Goal: Information Seeking & Learning: Compare options

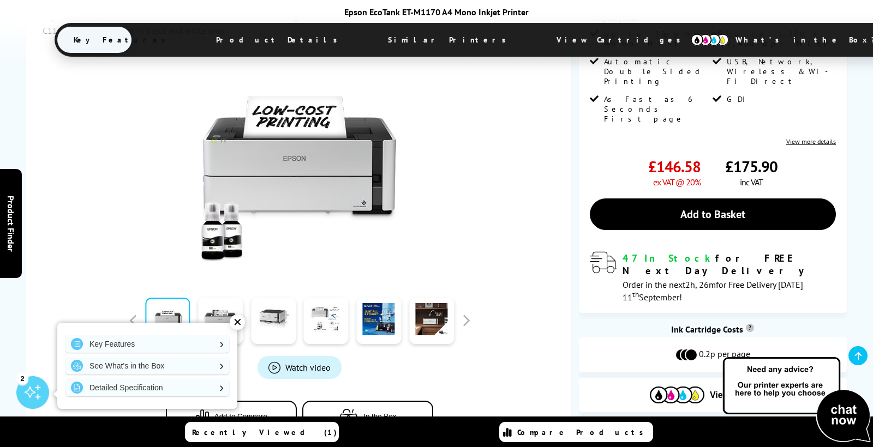
scroll to position [220, 0]
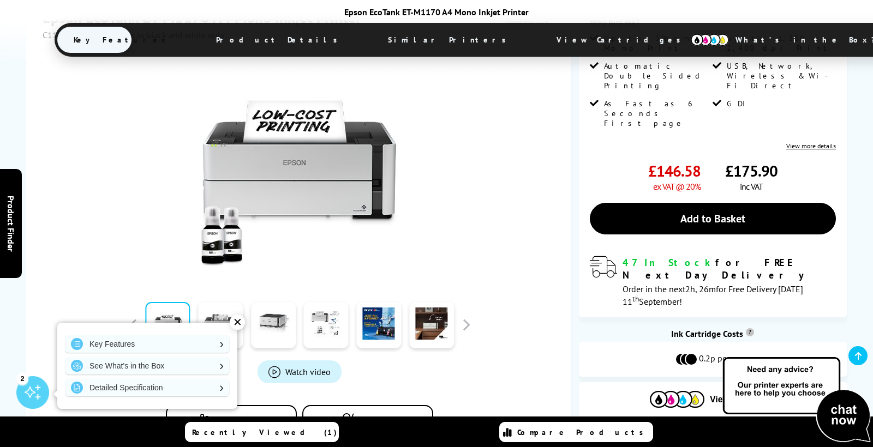
click at [236, 325] on div "✕" at bounding box center [237, 322] width 15 height 15
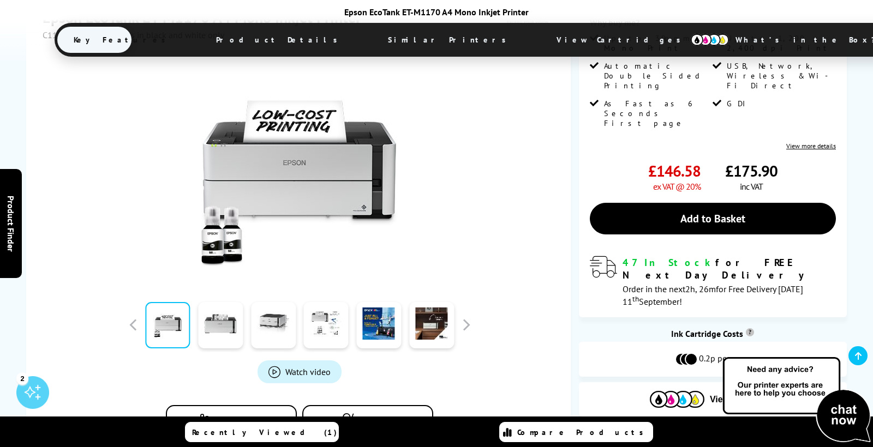
scroll to position [221, 0]
click at [291, 368] on span "Watch video" at bounding box center [307, 371] width 45 height 11
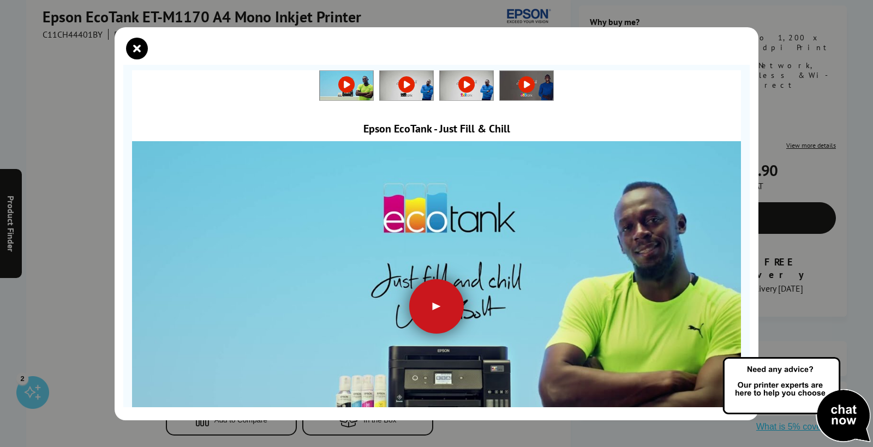
click at [434, 309] on div at bounding box center [436, 306] width 55 height 55
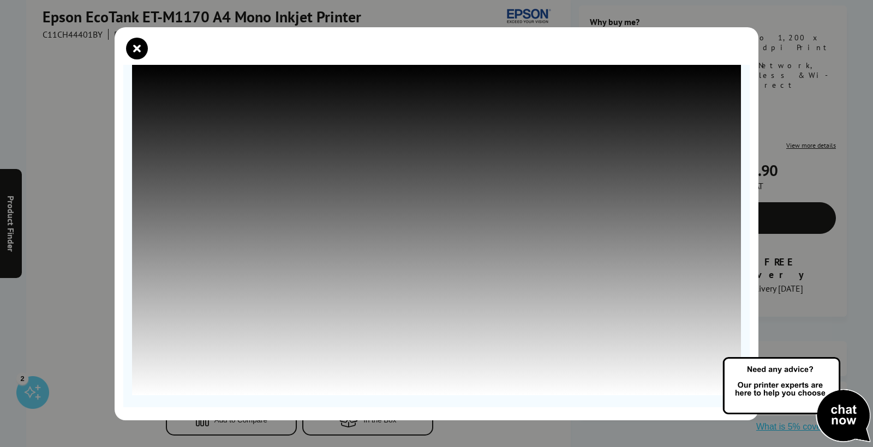
scroll to position [77, 0]
click at [133, 43] on icon "close modal" at bounding box center [137, 49] width 22 height 22
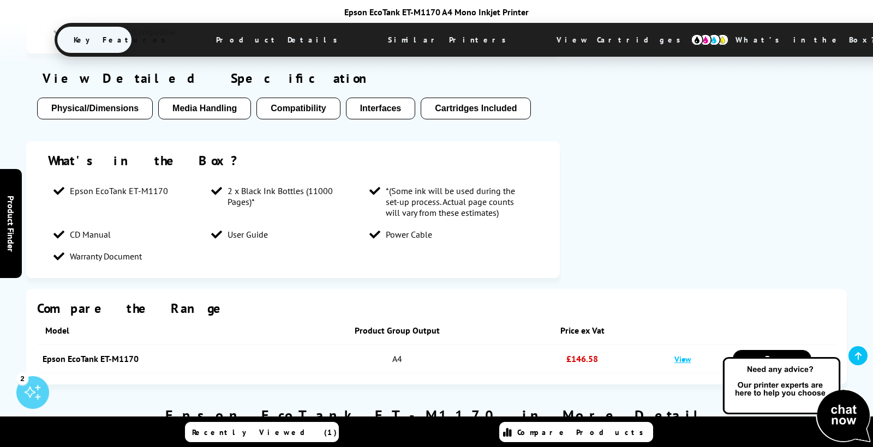
scroll to position [975, 0]
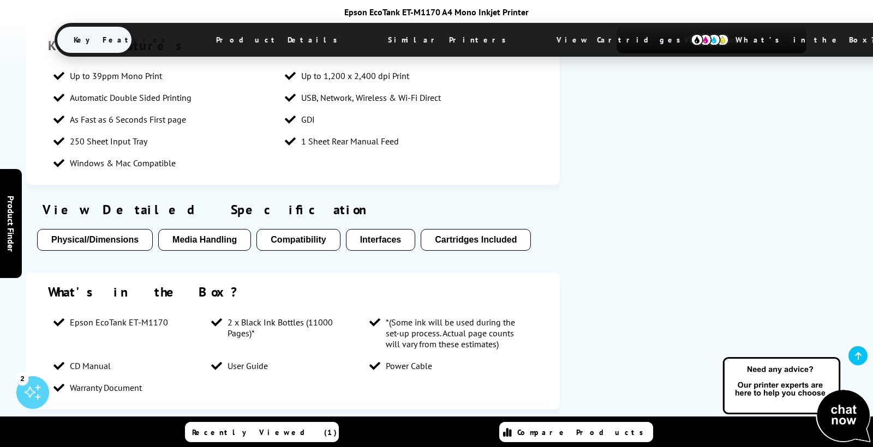
click at [104, 235] on button "Physical/Dimensions" at bounding box center [95, 240] width 116 height 22
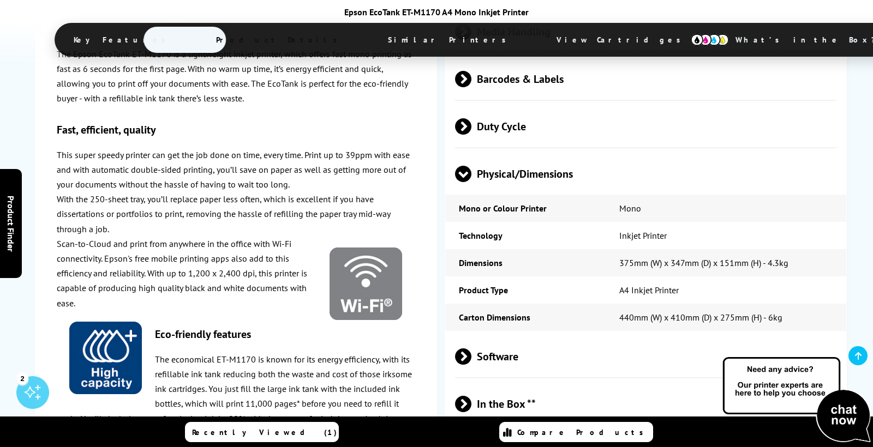
scroll to position [1880, 0]
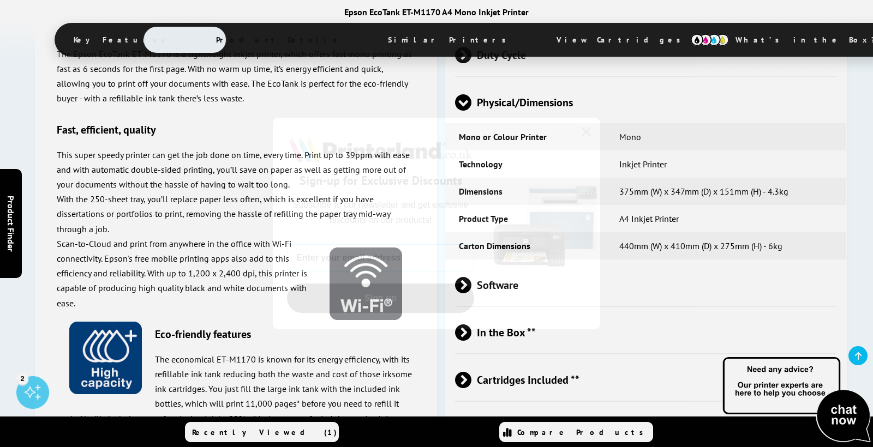
click at [585, 131] on icon "Close dialog" at bounding box center [587, 132] width 8 height 8
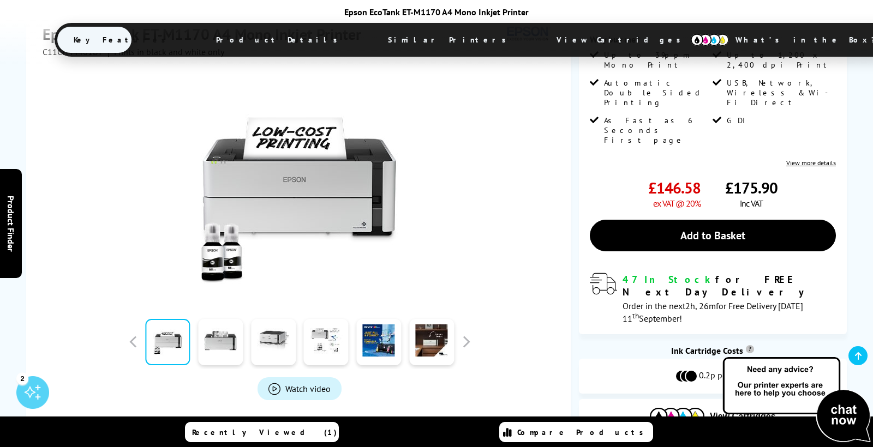
scroll to position [206, 0]
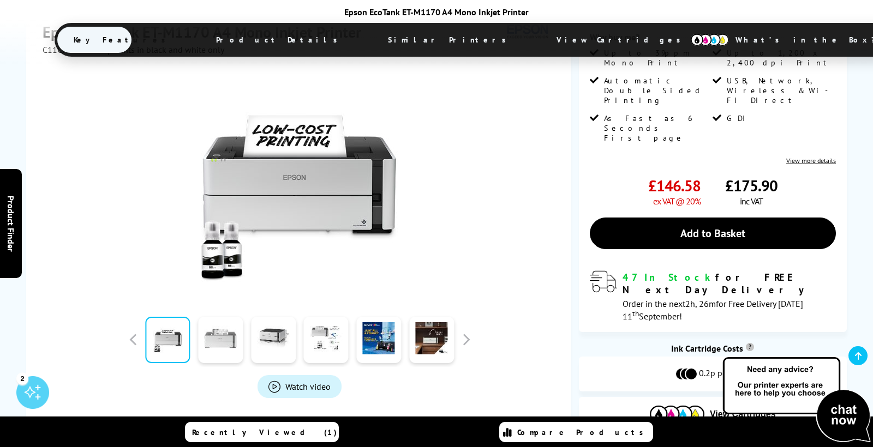
click at [207, 341] on link at bounding box center [220, 340] width 45 height 46
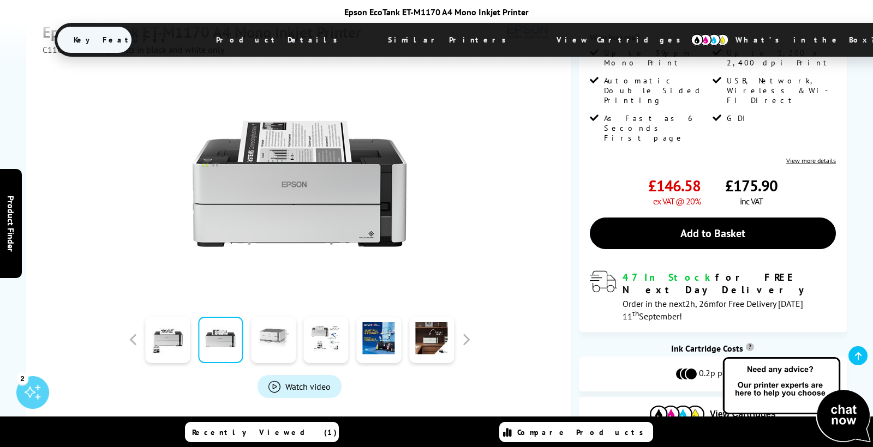
click at [271, 346] on link at bounding box center [273, 340] width 45 height 46
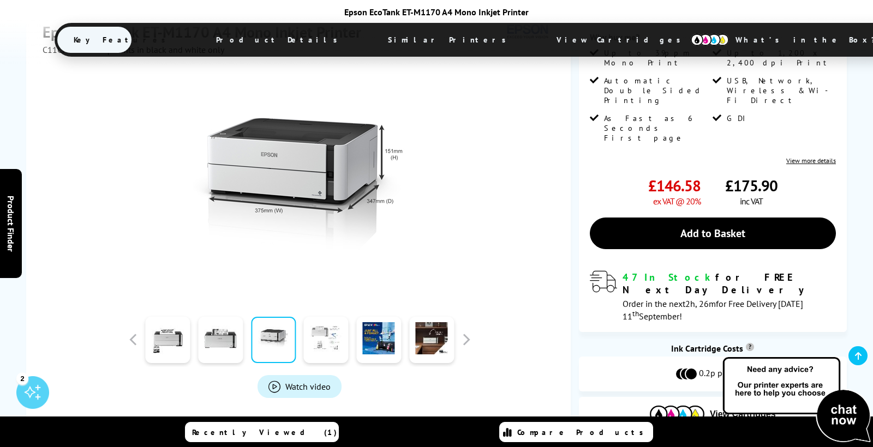
click at [320, 342] on link at bounding box center [326, 340] width 45 height 46
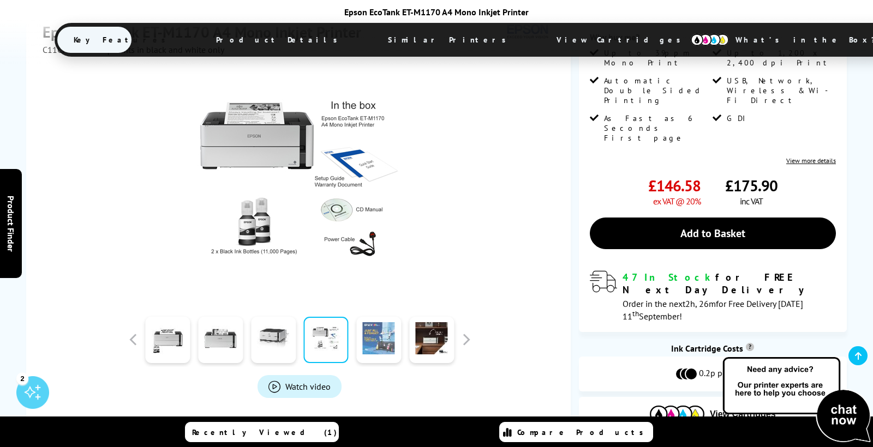
click at [372, 338] on link at bounding box center [378, 340] width 45 height 46
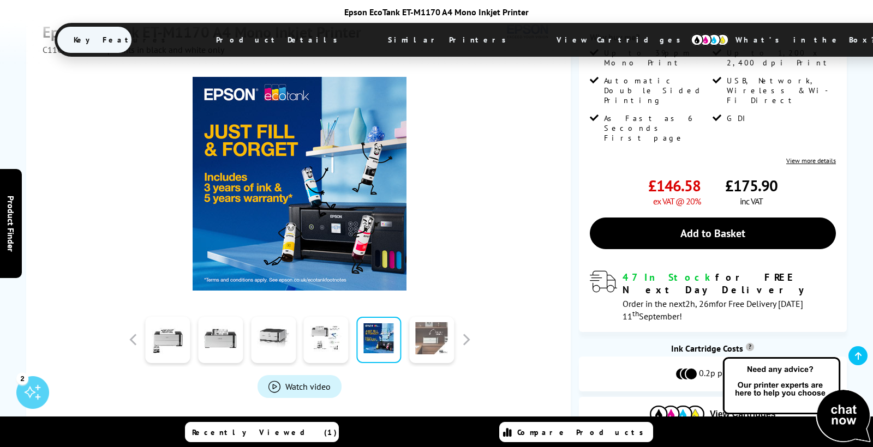
click at [436, 343] on link at bounding box center [431, 340] width 45 height 46
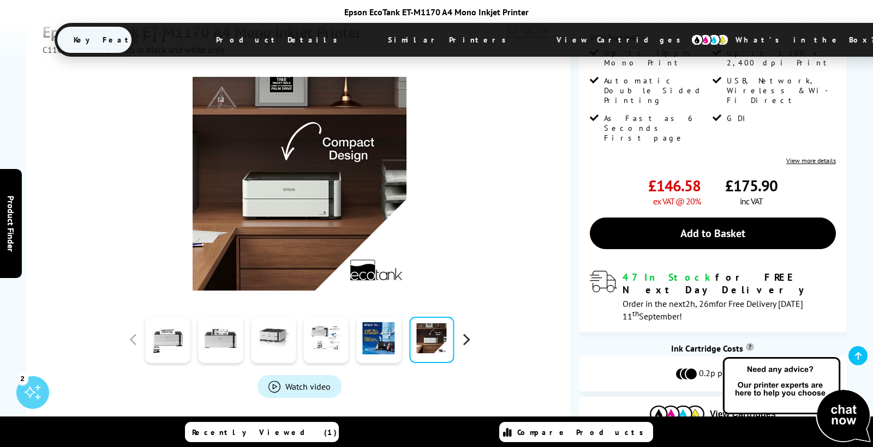
click at [467, 339] on button "button" at bounding box center [466, 340] width 16 height 16
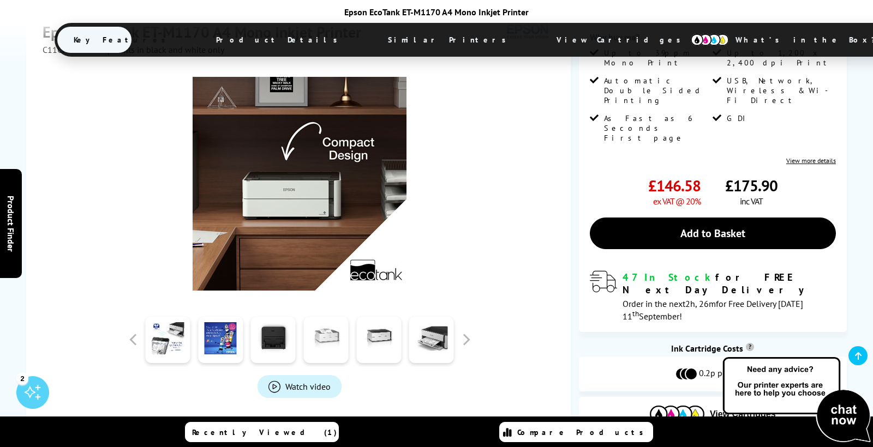
click at [324, 341] on link at bounding box center [326, 340] width 45 height 46
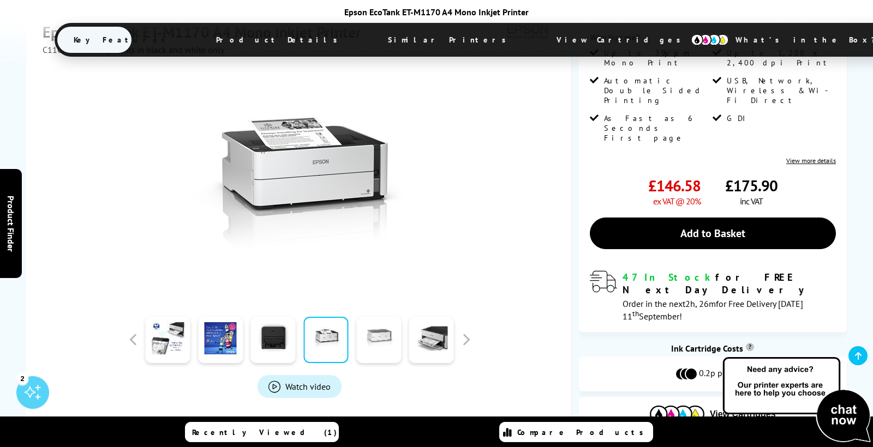
click at [385, 341] on link at bounding box center [378, 340] width 45 height 46
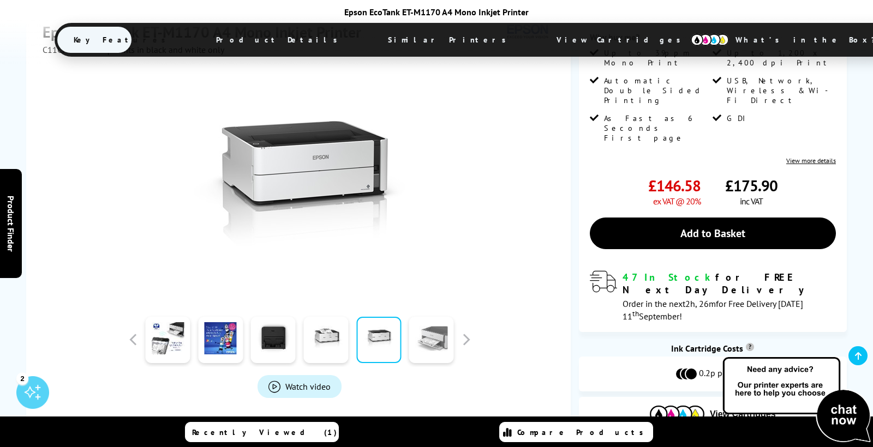
click at [427, 341] on link at bounding box center [431, 340] width 45 height 46
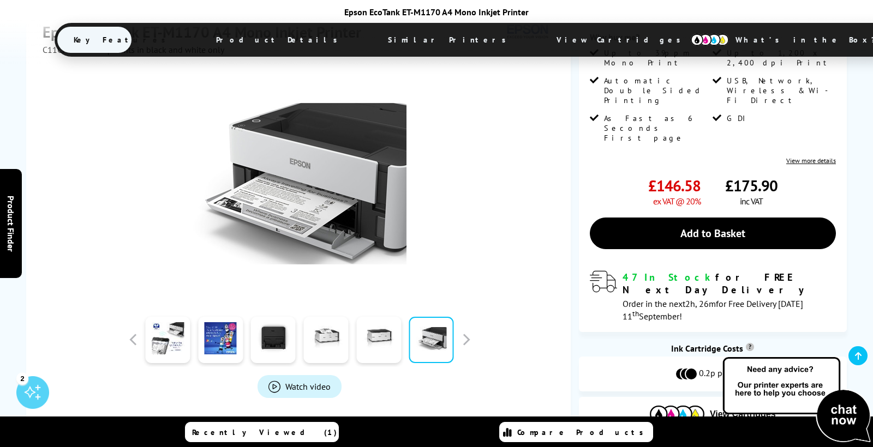
scroll to position [231, 0]
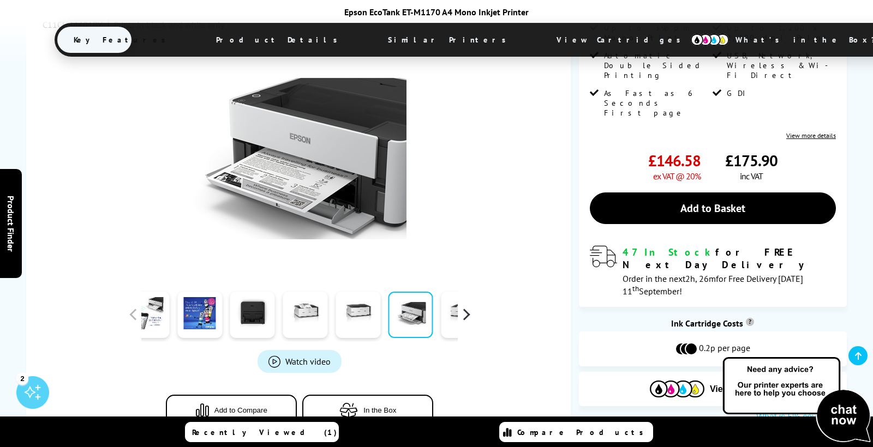
click at [465, 315] on button "button" at bounding box center [466, 315] width 16 height 16
click at [448, 316] on link at bounding box center [463, 315] width 45 height 46
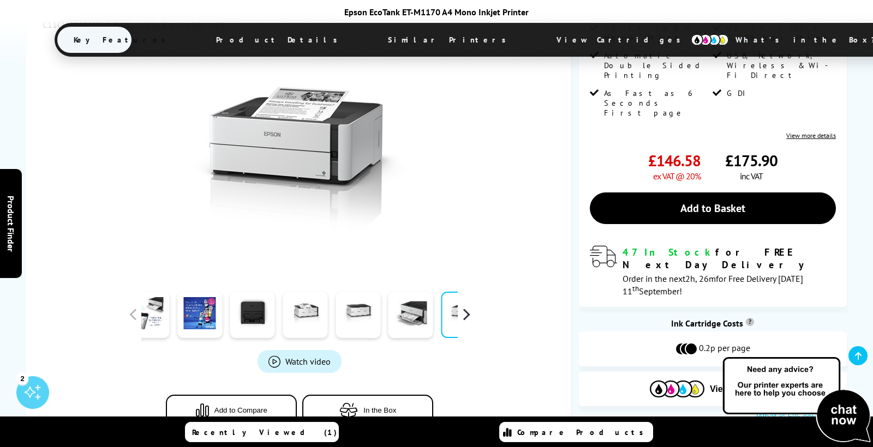
click at [469, 317] on button "button" at bounding box center [466, 315] width 16 height 16
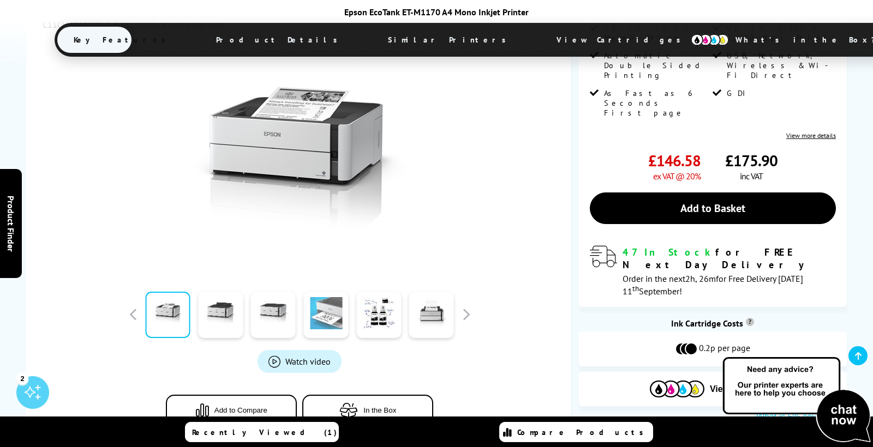
click at [325, 320] on link at bounding box center [326, 315] width 45 height 46
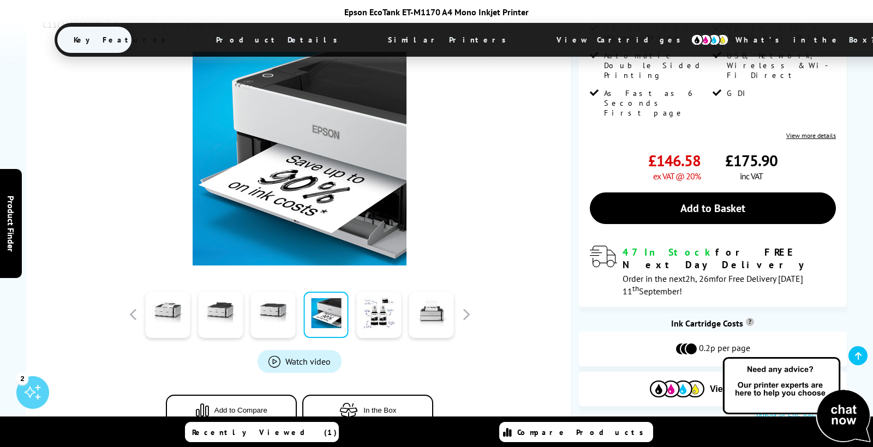
click at [305, 320] on link at bounding box center [326, 315] width 45 height 46
click at [274, 320] on link at bounding box center [273, 315] width 45 height 46
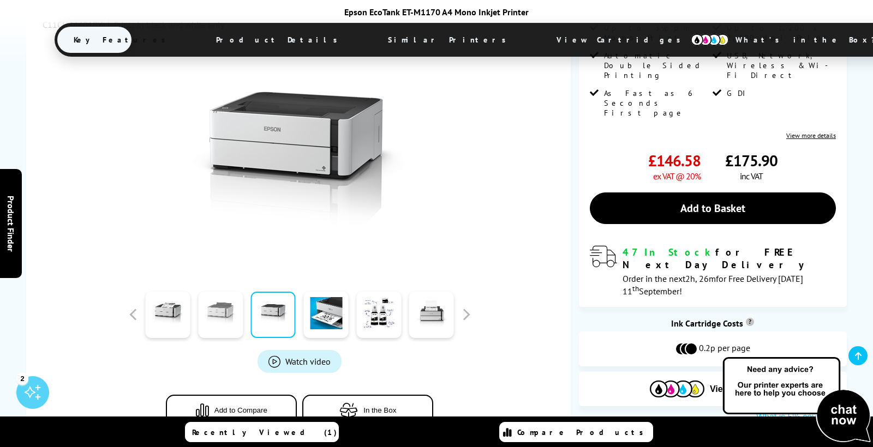
click at [215, 315] on link at bounding box center [220, 315] width 45 height 46
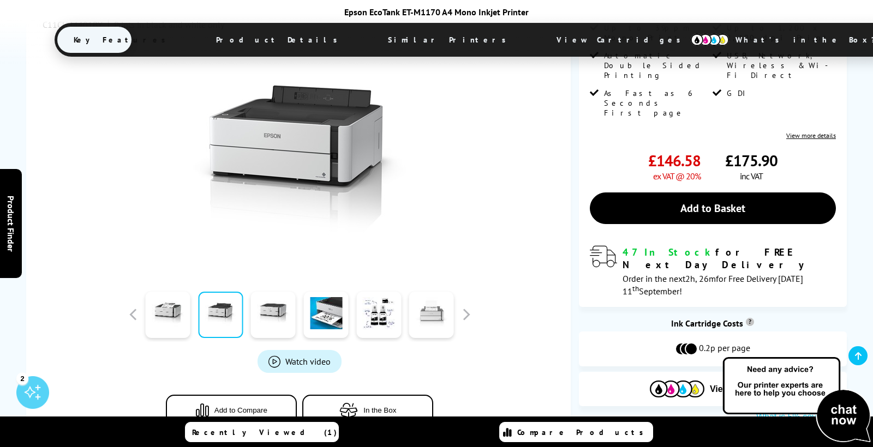
click at [415, 310] on link at bounding box center [431, 315] width 45 height 46
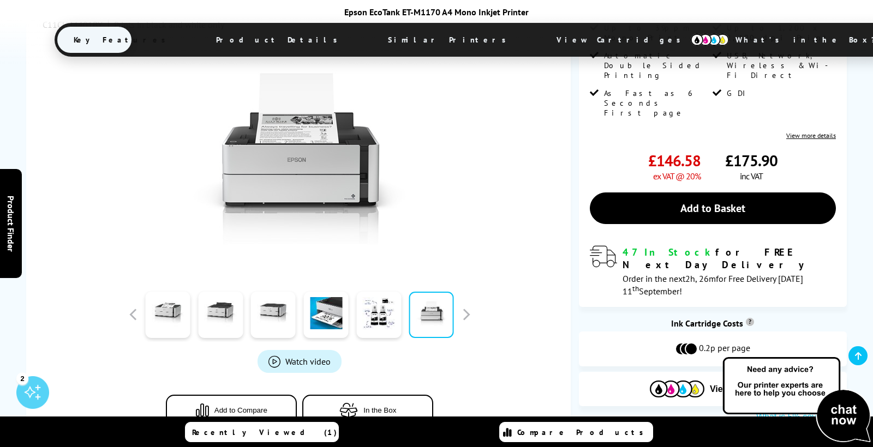
click at [403, 311] on div at bounding box center [378, 314] width 53 height 55
click at [395, 314] on link at bounding box center [378, 315] width 45 height 46
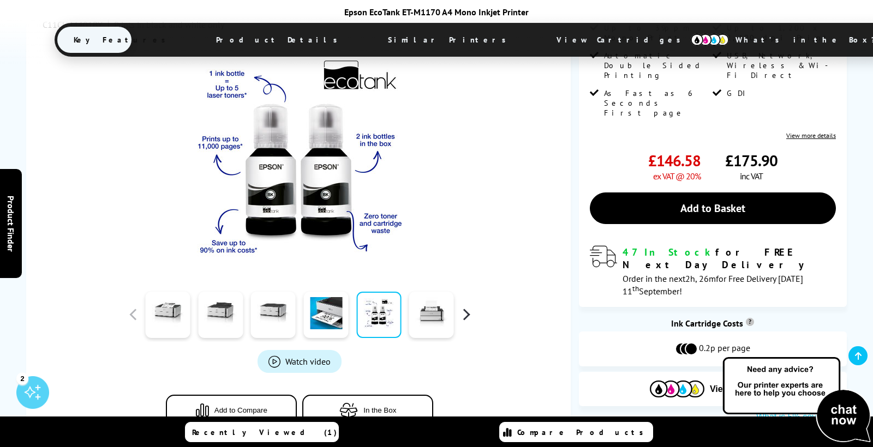
click at [467, 316] on button "button" at bounding box center [466, 315] width 16 height 16
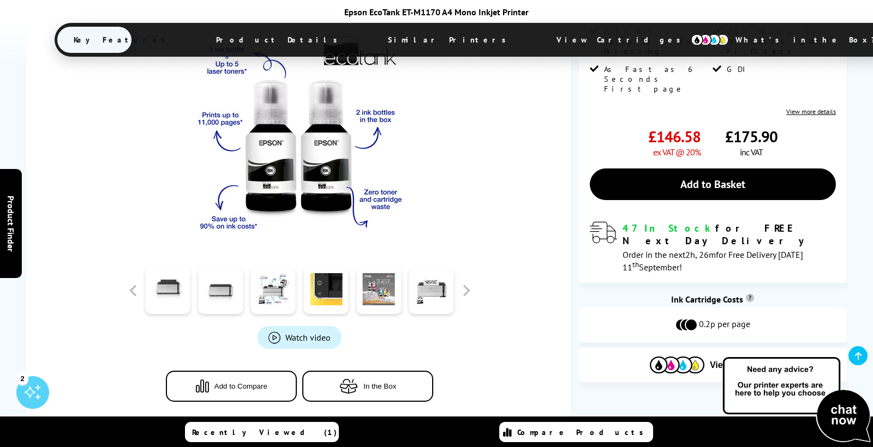
scroll to position [255, 0]
click at [427, 302] on link at bounding box center [431, 291] width 45 height 46
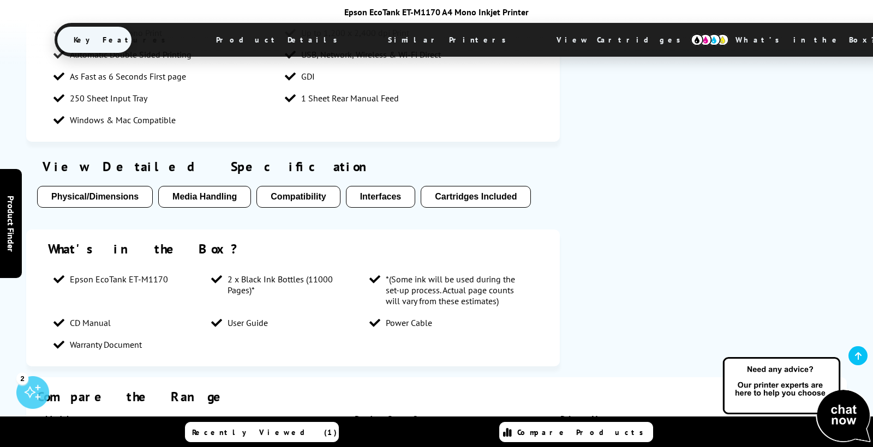
scroll to position [900, 0]
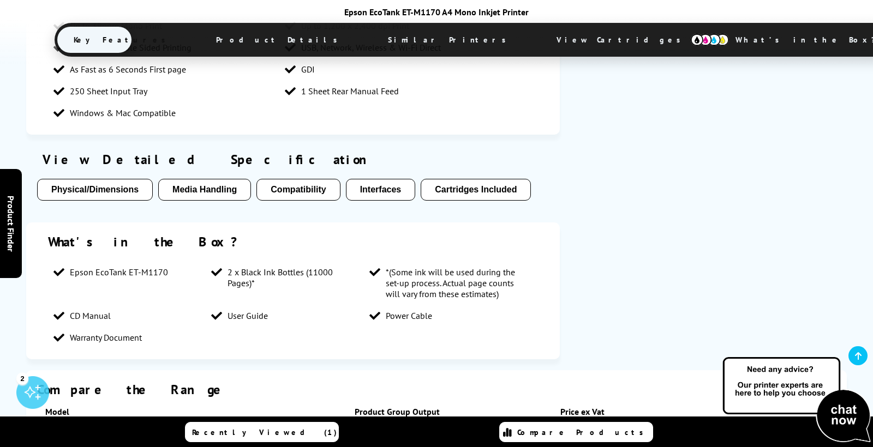
click at [482, 193] on button "Cartridges Included" at bounding box center [476, 190] width 110 height 22
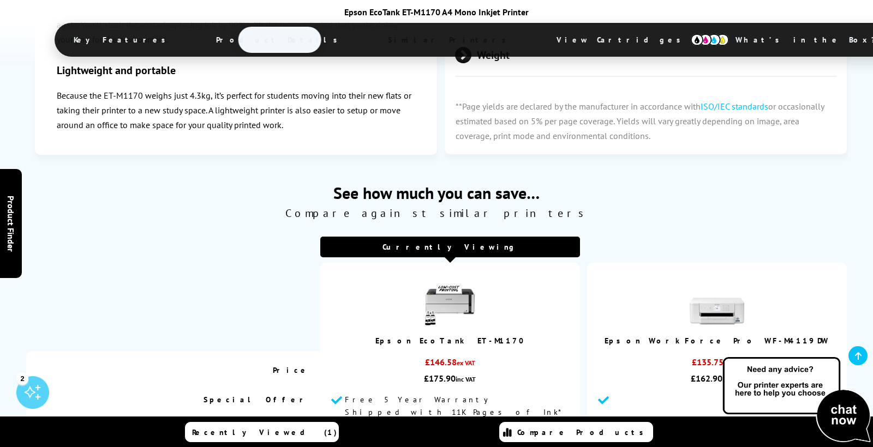
scroll to position [2325, 0]
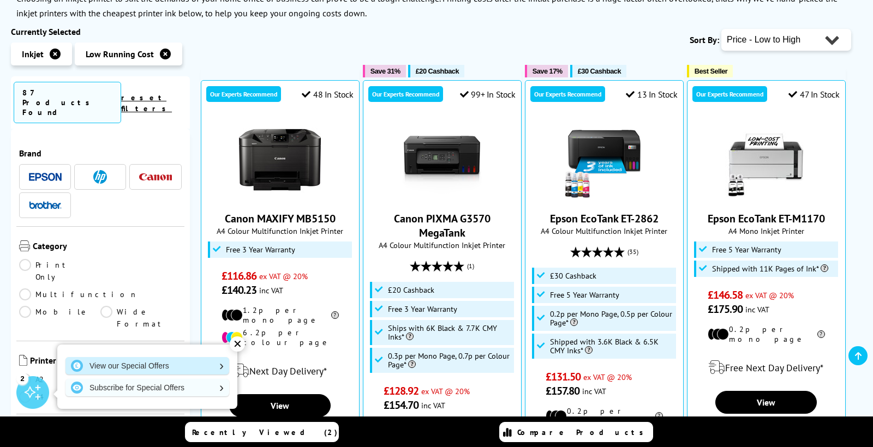
click at [164, 371] on link "View our Special Offers" at bounding box center [147, 365] width 164 height 17
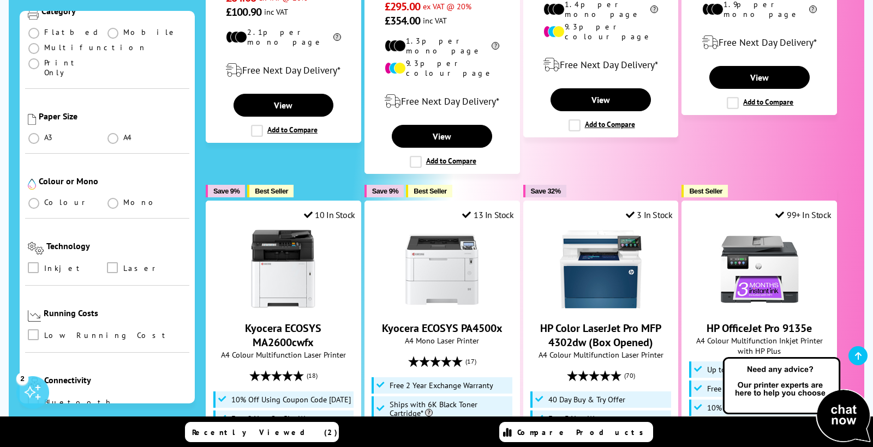
scroll to position [179, 0]
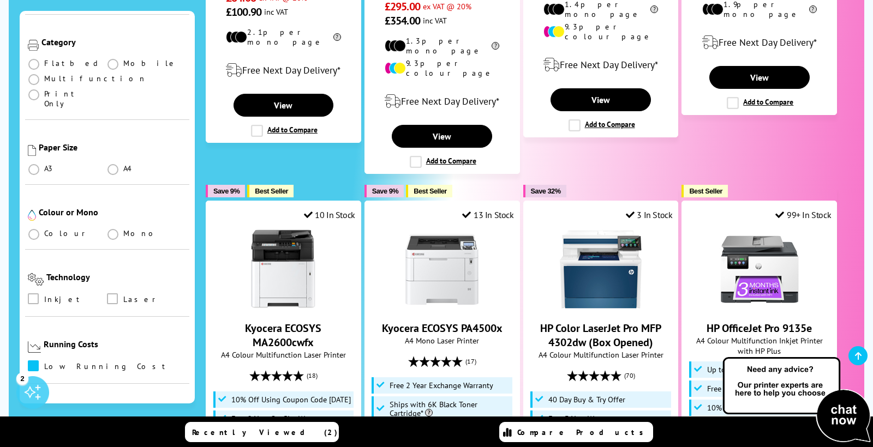
click at [32, 361] on label at bounding box center [35, 367] width 14 height 12
click at [44, 362] on input "checkbox" at bounding box center [44, 362] width 0 height 0
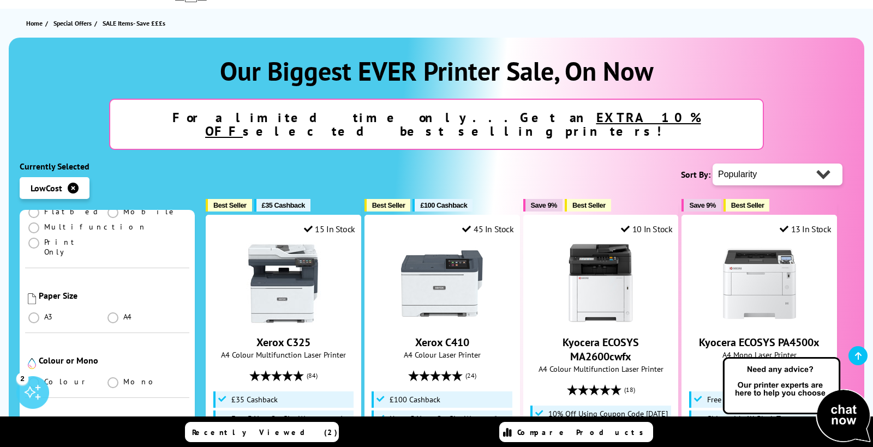
scroll to position [293, 0]
click at [32, 304] on span at bounding box center [33, 309] width 11 height 11
click at [44, 305] on input "radio" at bounding box center [44, 305] width 0 height 0
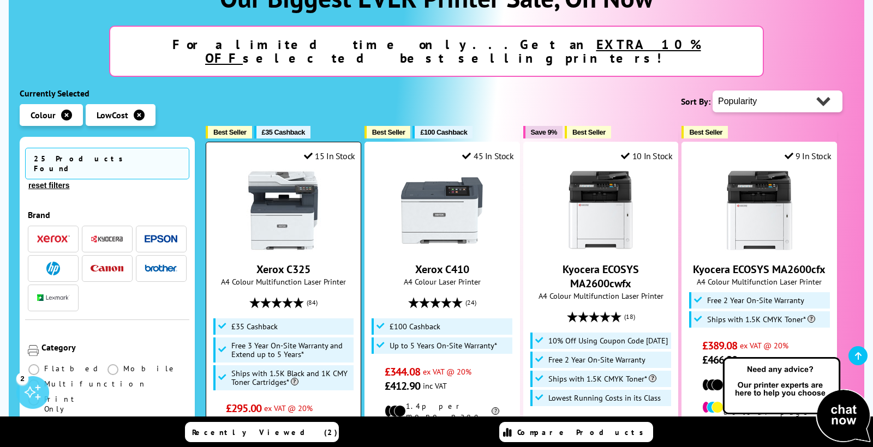
scroll to position [184, 0]
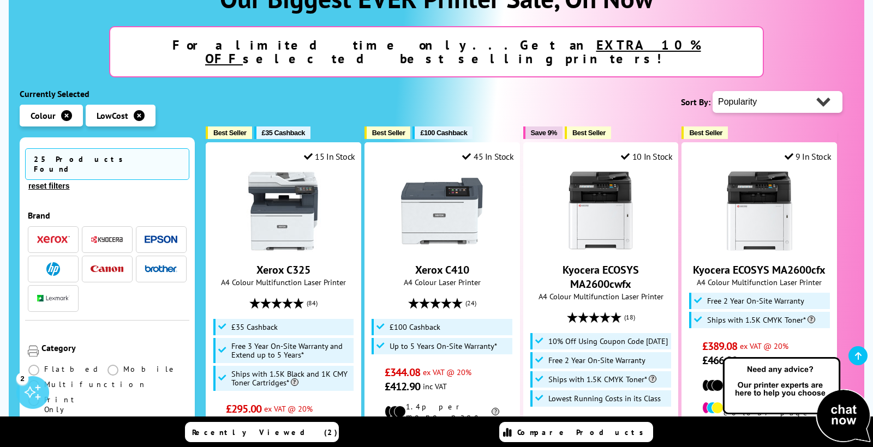
select select "Price Ascending"
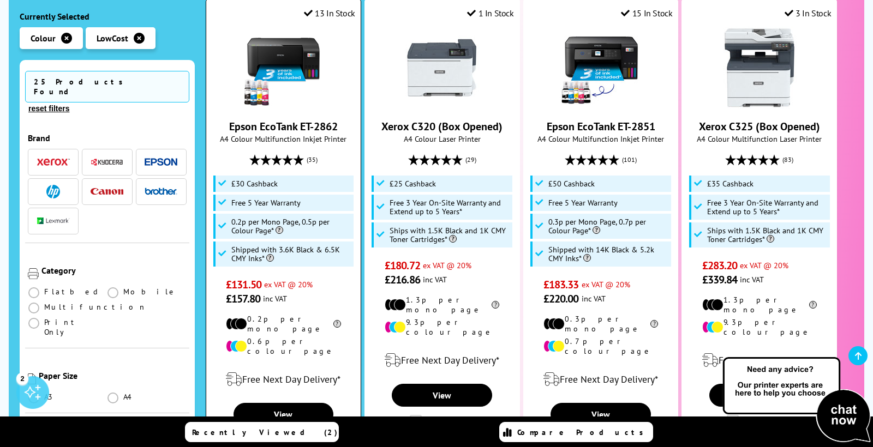
scroll to position [321, 0]
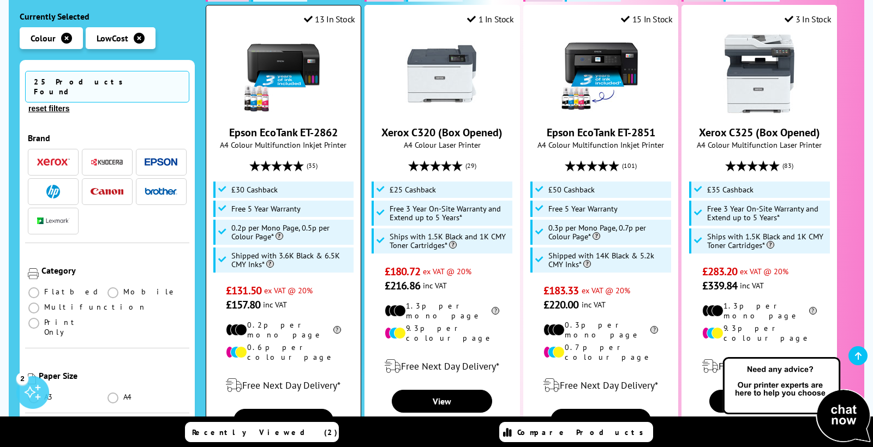
click at [275, 50] on img at bounding box center [283, 74] width 82 height 82
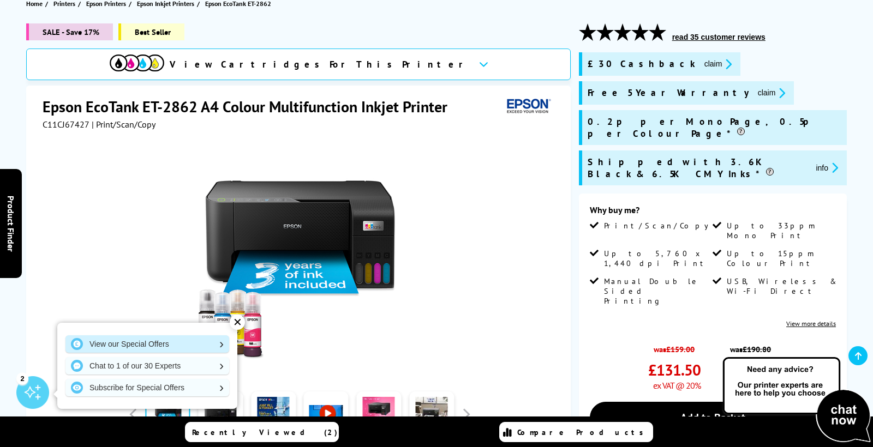
scroll to position [131, 0]
click at [212, 344] on link "View our Special Offers" at bounding box center [147, 343] width 164 height 17
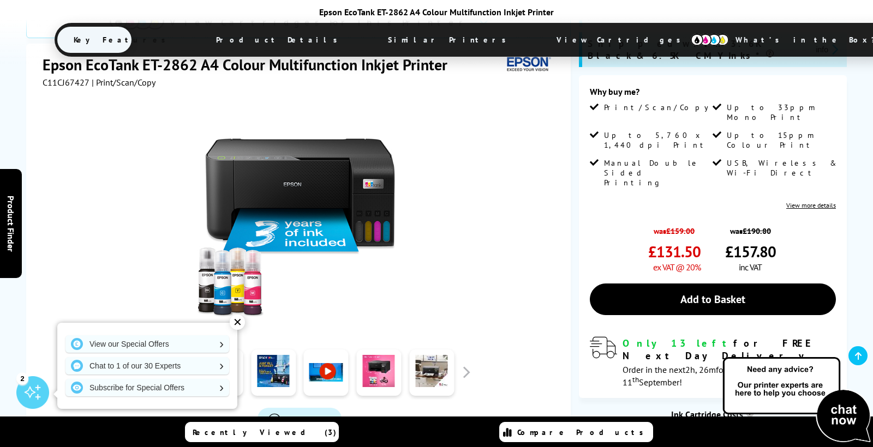
scroll to position [257, 0]
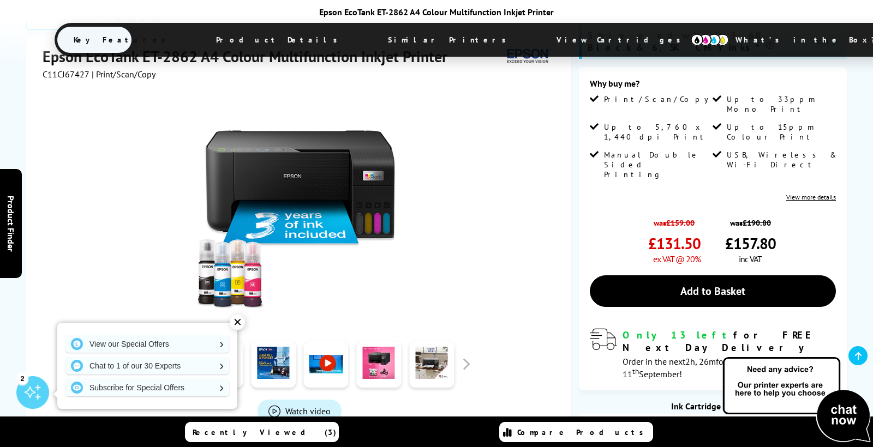
click at [335, 341] on link at bounding box center [326, 364] width 45 height 46
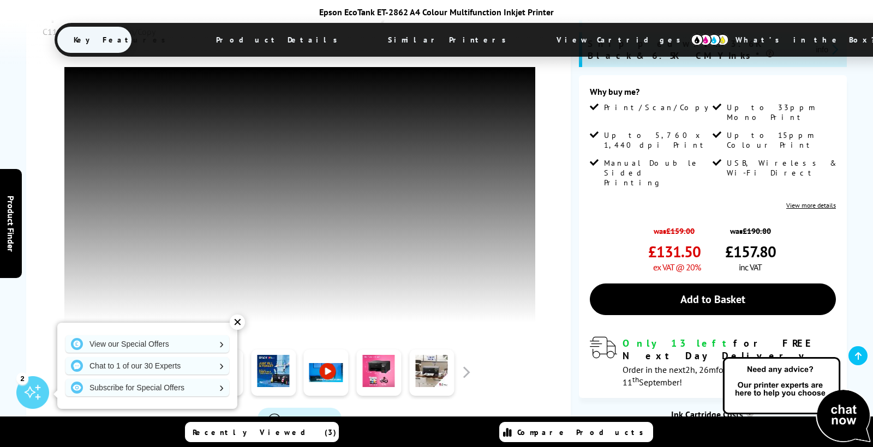
scroll to position [250, 0]
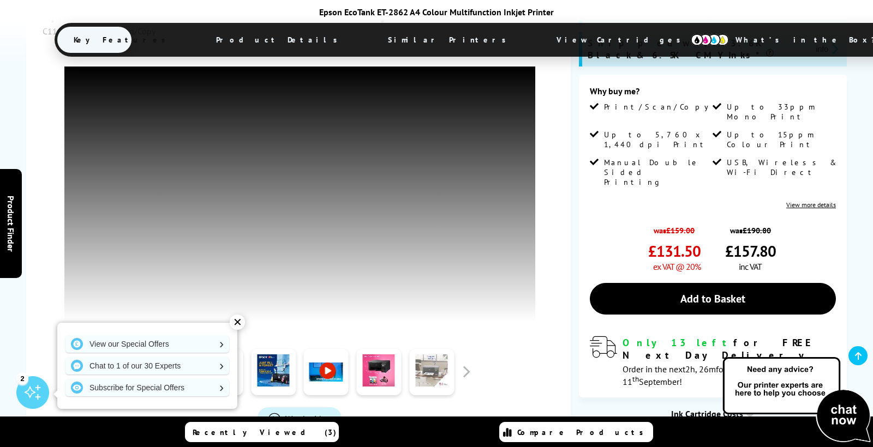
click at [426, 349] on link at bounding box center [431, 372] width 45 height 46
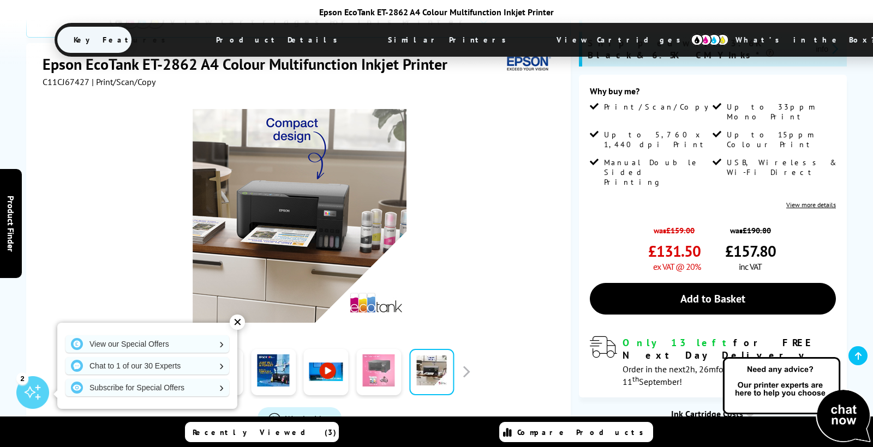
click at [384, 349] on link at bounding box center [378, 372] width 45 height 46
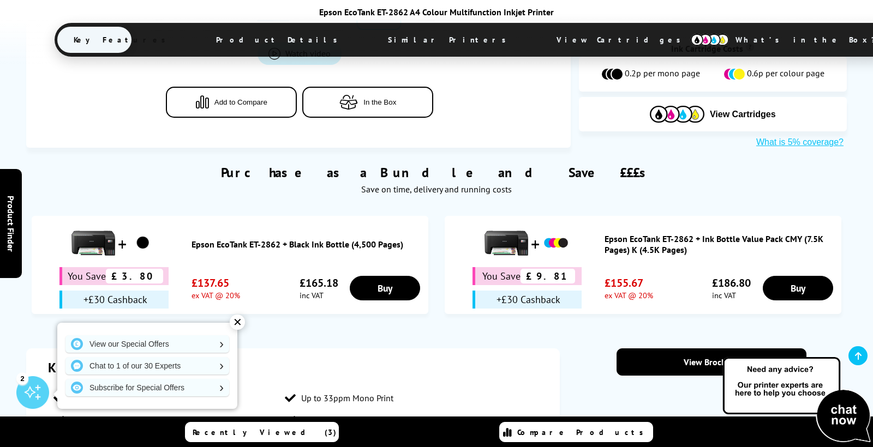
scroll to position [618, 0]
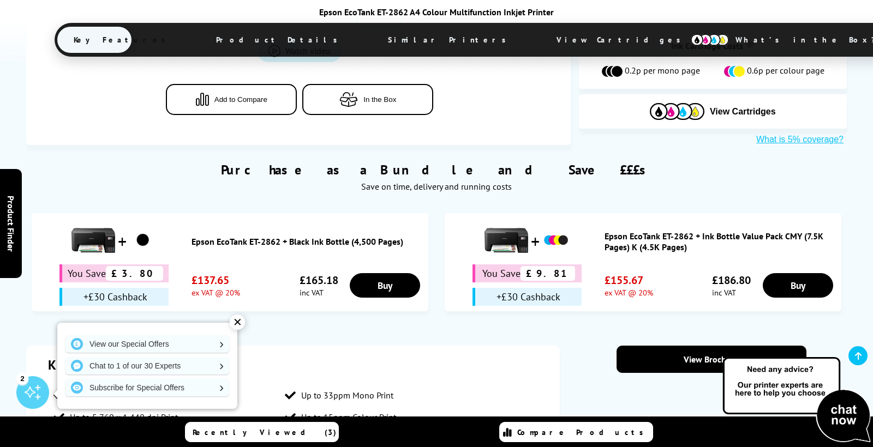
click at [554, 227] on img at bounding box center [555, 240] width 27 height 27
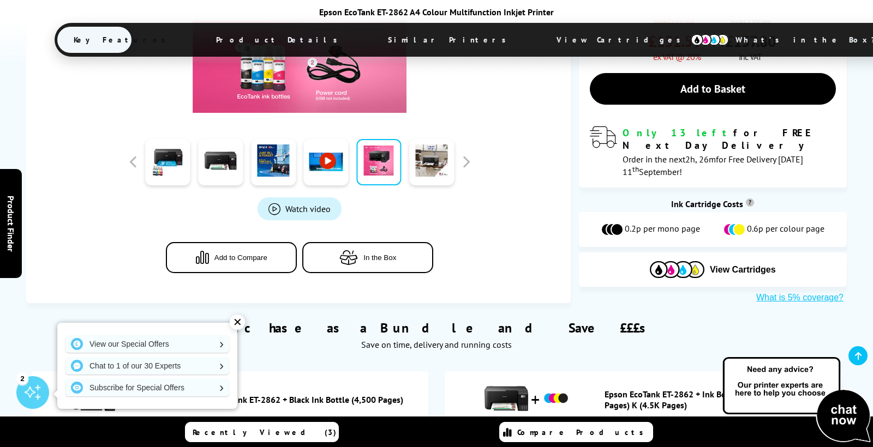
scroll to position [462, 0]
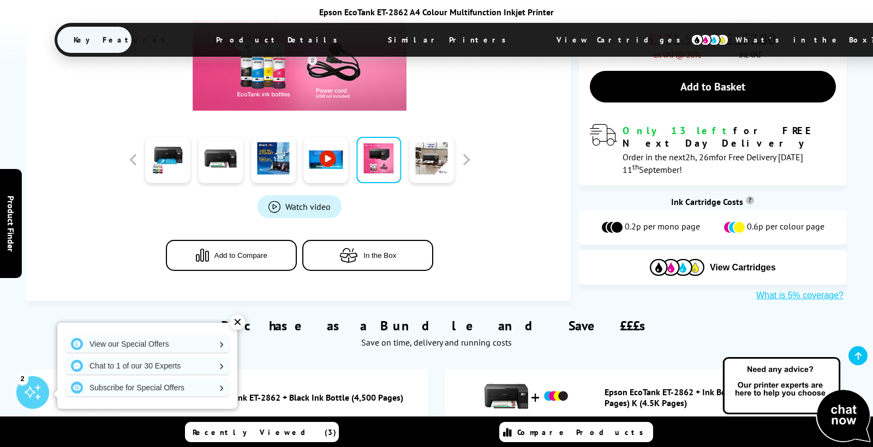
click at [723, 263] on span "View Cartridges" at bounding box center [743, 268] width 66 height 10
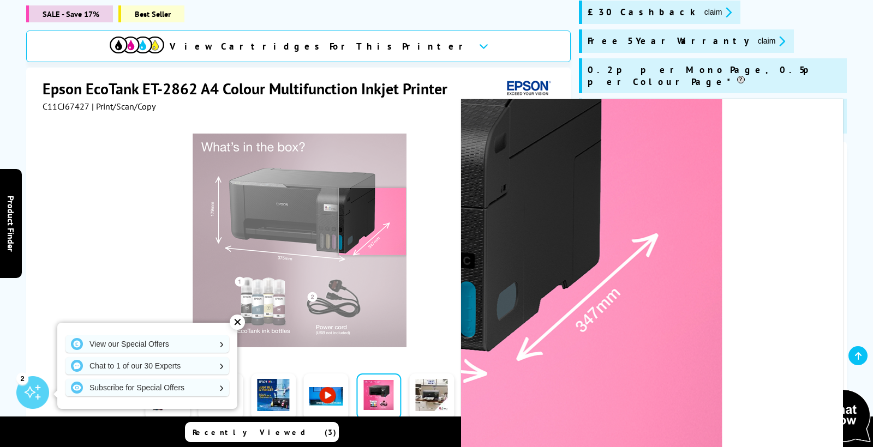
scroll to position [183, 0]
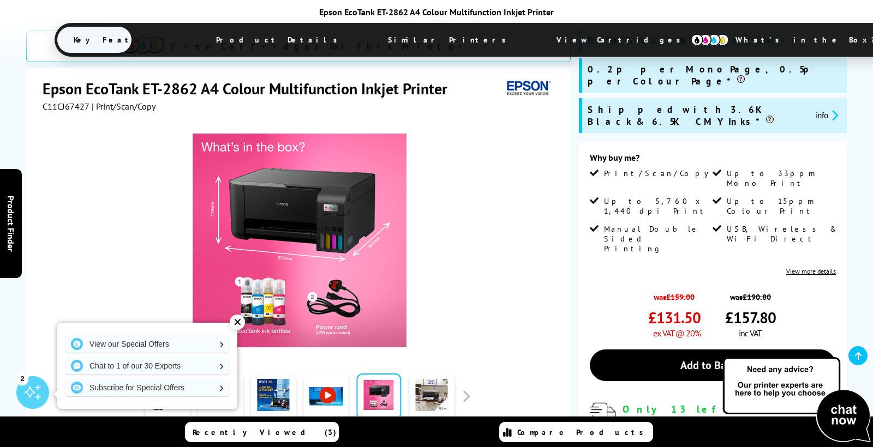
click at [230, 327] on div "View our Special Offers Chat to 1 of our 30 Experts Subscribe for Special Offers" at bounding box center [147, 366] width 180 height 86
click at [235, 325] on div "✕" at bounding box center [237, 322] width 15 height 15
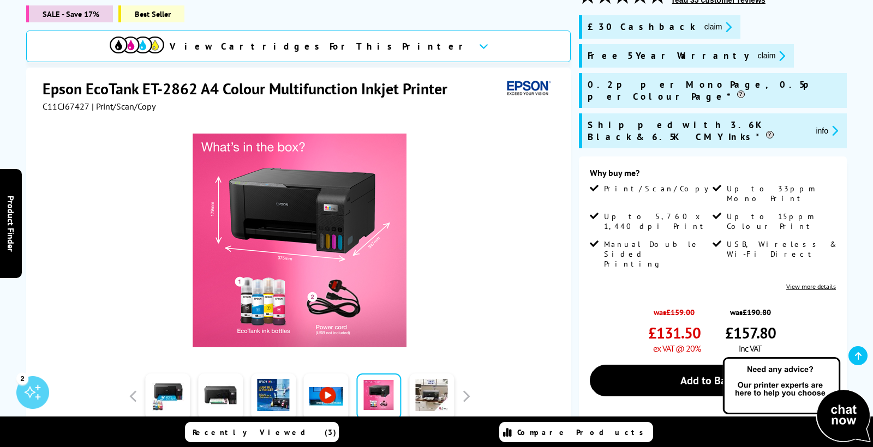
scroll to position [164, 0]
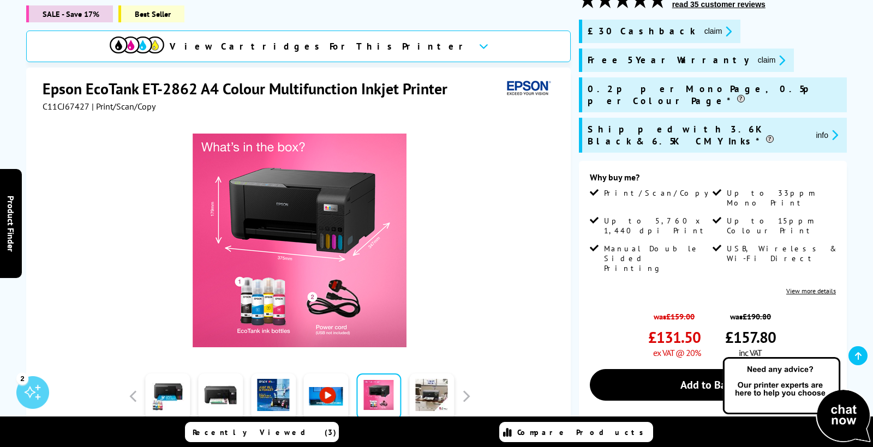
click at [812, 129] on button "info" at bounding box center [826, 135] width 29 height 13
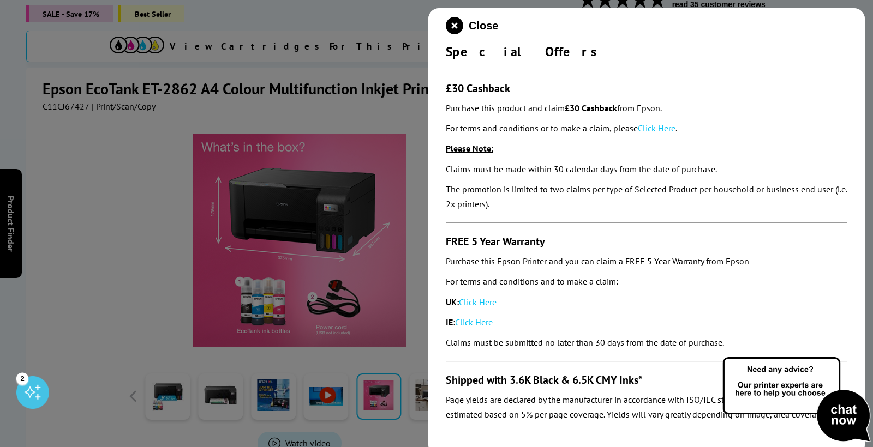
scroll to position [0, 0]
click at [454, 23] on icon "close modal" at bounding box center [454, 25] width 17 height 17
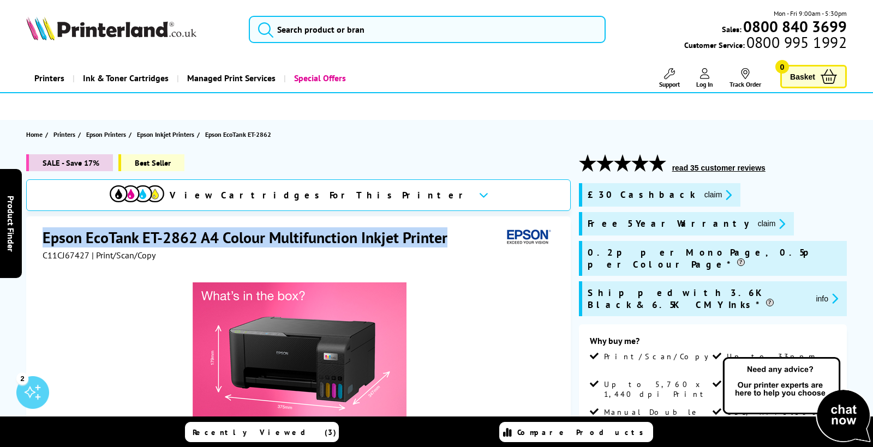
drag, startPoint x: 447, startPoint y: 239, endPoint x: 43, endPoint y: 242, distance: 404.2
click at [43, 242] on h1 "Epson EcoTank ET-2862 A4 Colour Multifunction Inkjet Printer" at bounding box center [251, 237] width 416 height 20
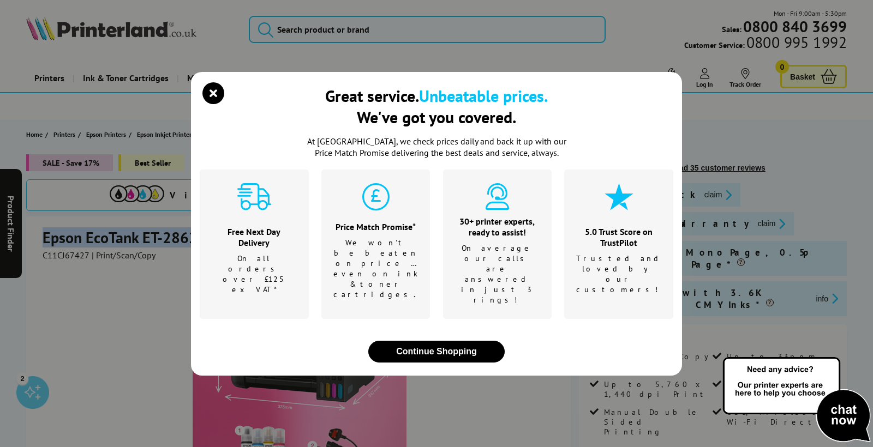
copy h1 "Epson EcoTank ET-2862 A4 Colour Multifunction Inkjet Printer"
click at [58, 327] on div "Great service. Unbeatable prices. We've got you covered. At [GEOGRAPHIC_DATA], …" at bounding box center [436, 223] width 873 height 447
click at [211, 104] on icon "close modal" at bounding box center [213, 93] width 22 height 22
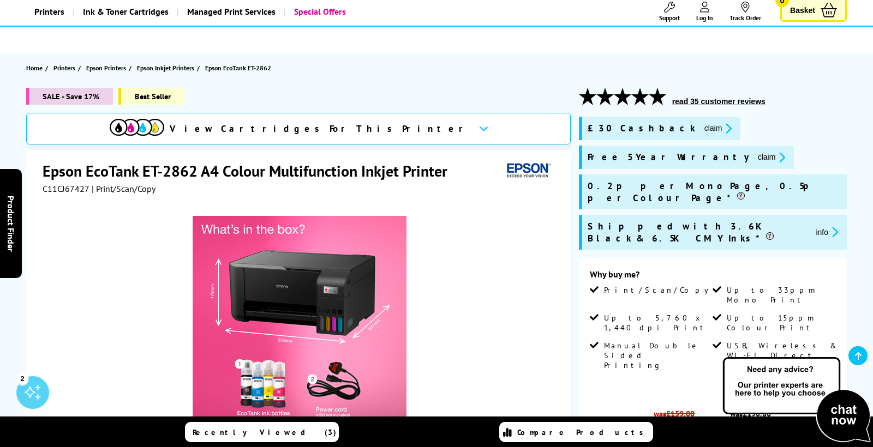
scroll to position [63, 0]
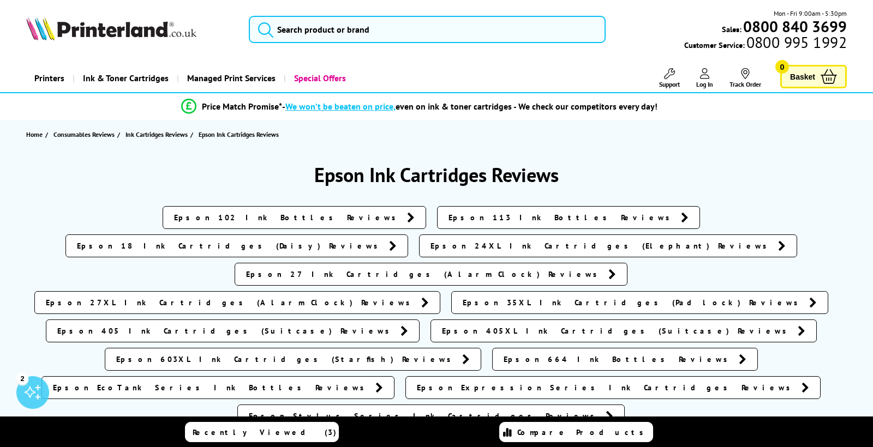
click at [681, 217] on icon at bounding box center [685, 217] width 8 height 11
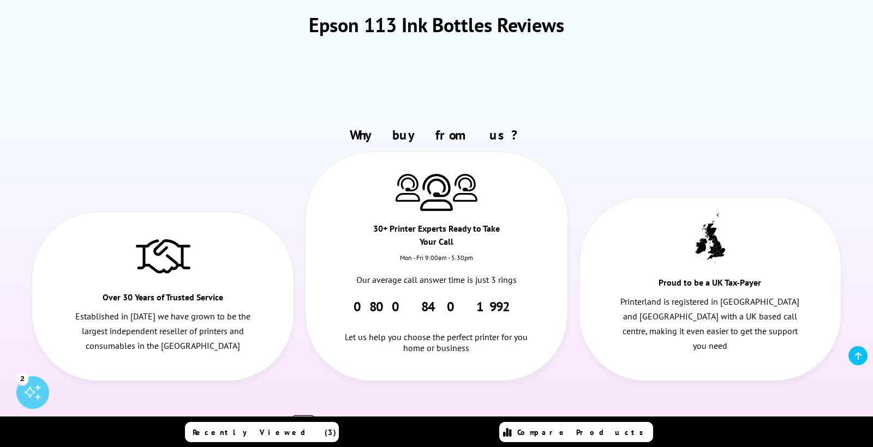
scroll to position [151, 0]
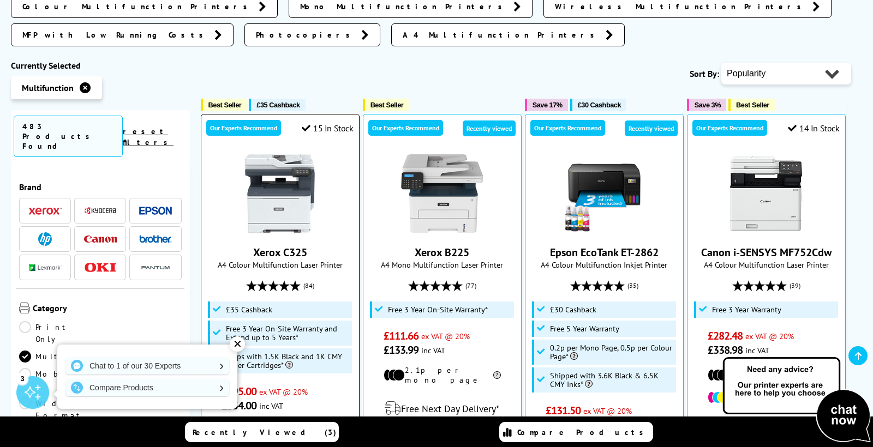
scroll to position [377, 0]
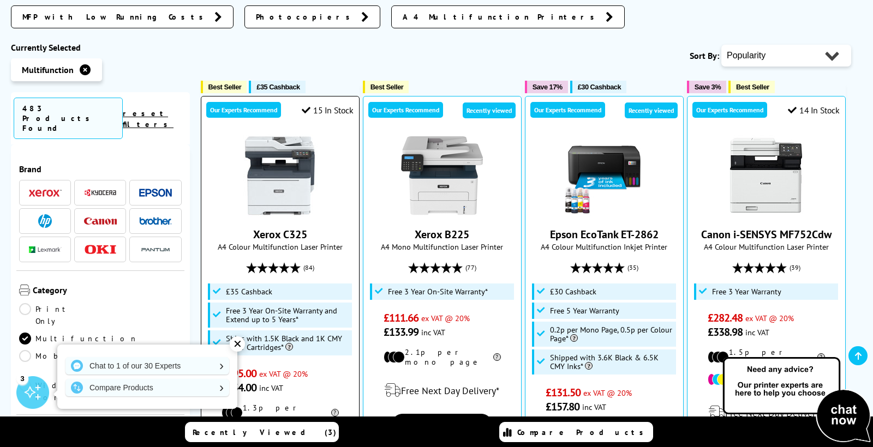
click at [238, 341] on div "✕" at bounding box center [237, 344] width 15 height 15
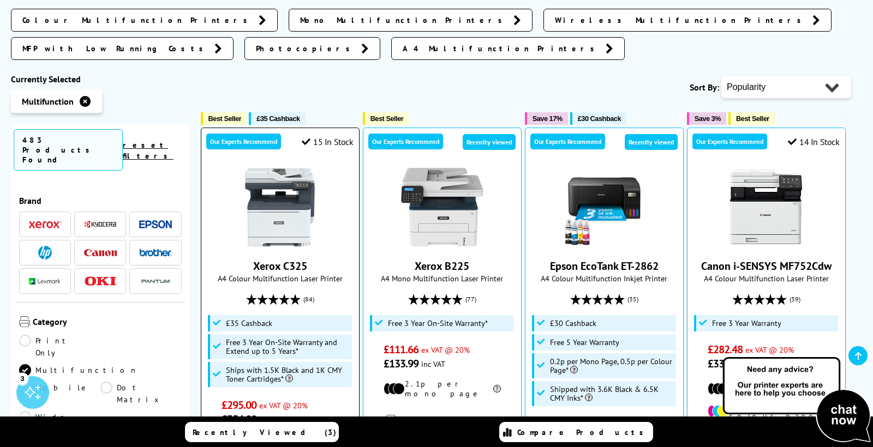
scroll to position [341, 0]
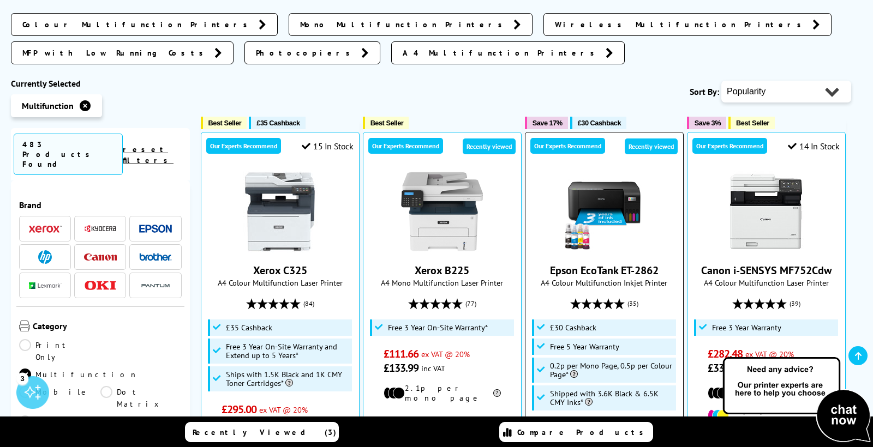
click at [619, 171] on img at bounding box center [604, 212] width 82 height 82
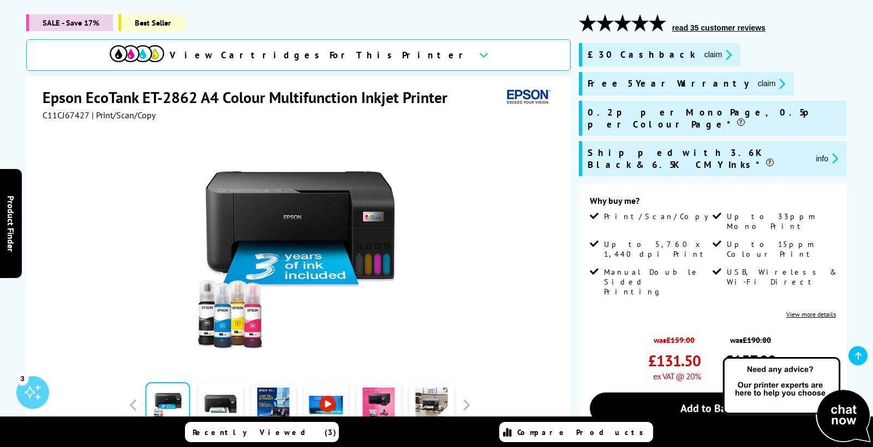
scroll to position [145, 0]
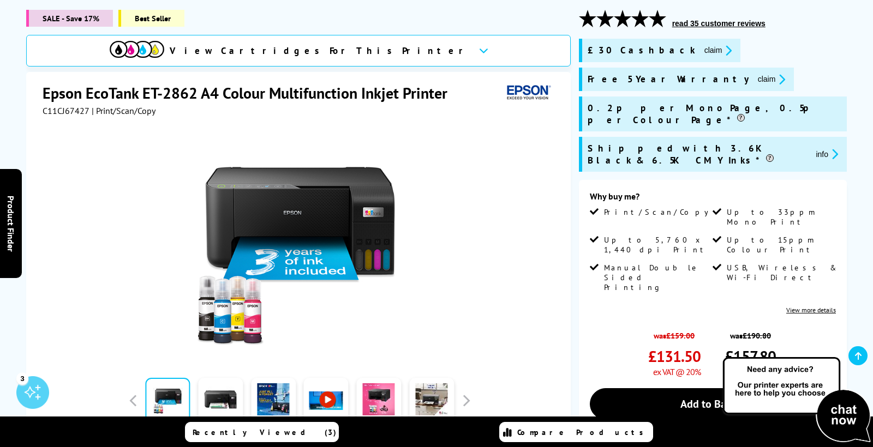
click at [815, 306] on link "View more details" at bounding box center [811, 310] width 50 height 8
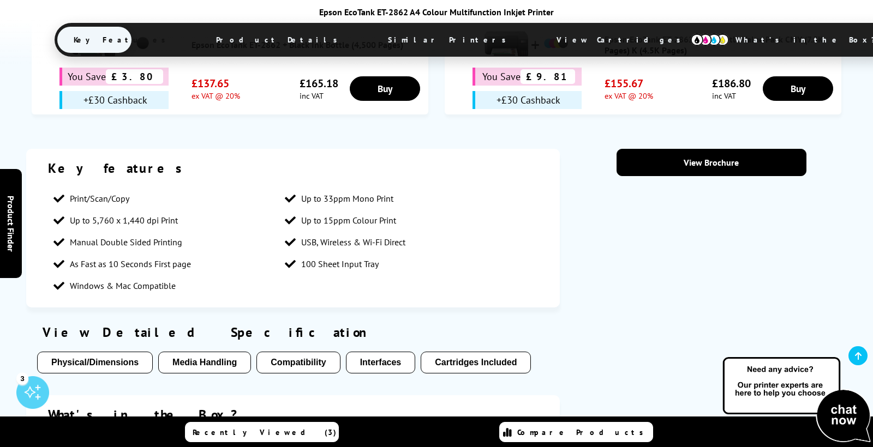
scroll to position [816, 0]
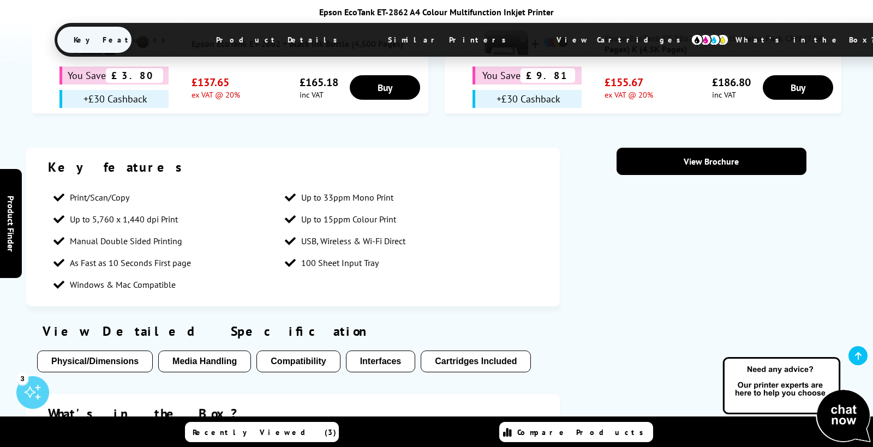
click at [209, 351] on button "Media Handling" at bounding box center [204, 362] width 93 height 22
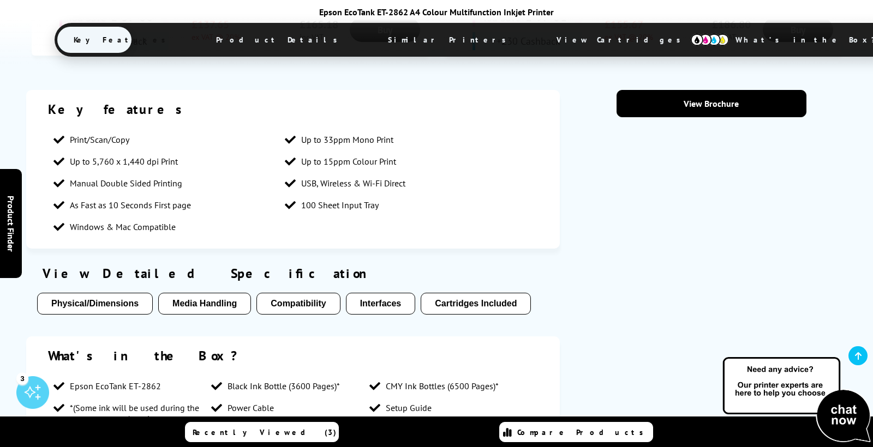
scroll to position [878, 0]
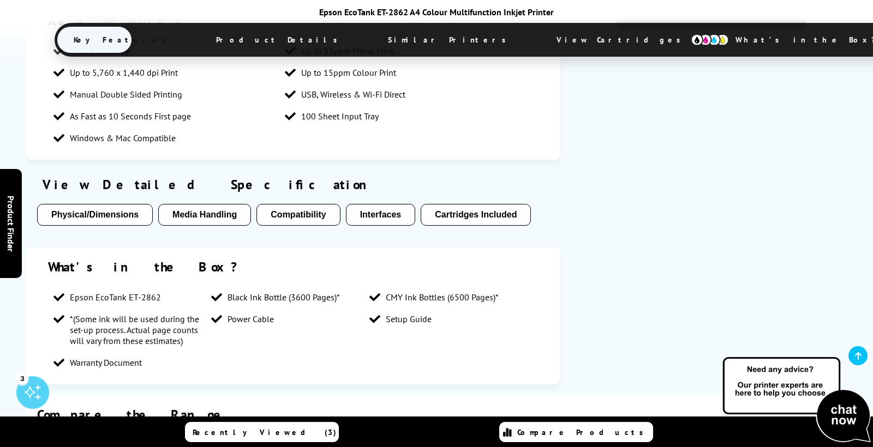
click at [101, 204] on button "Physical/Dimensions" at bounding box center [95, 215] width 116 height 22
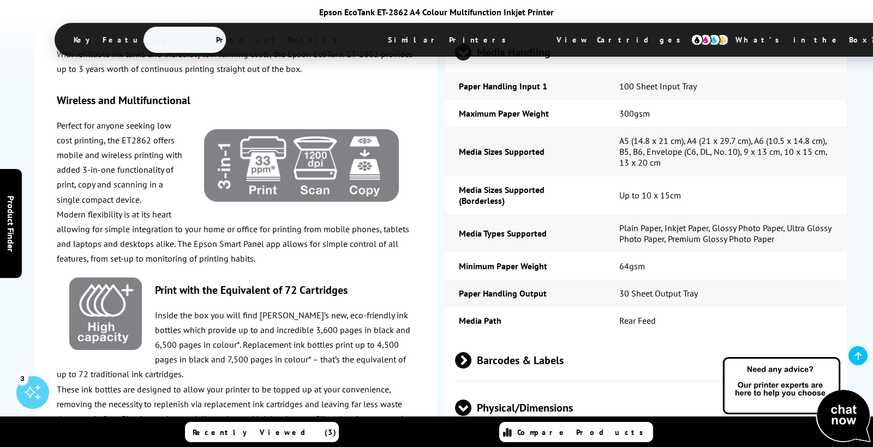
scroll to position [2158, 0]
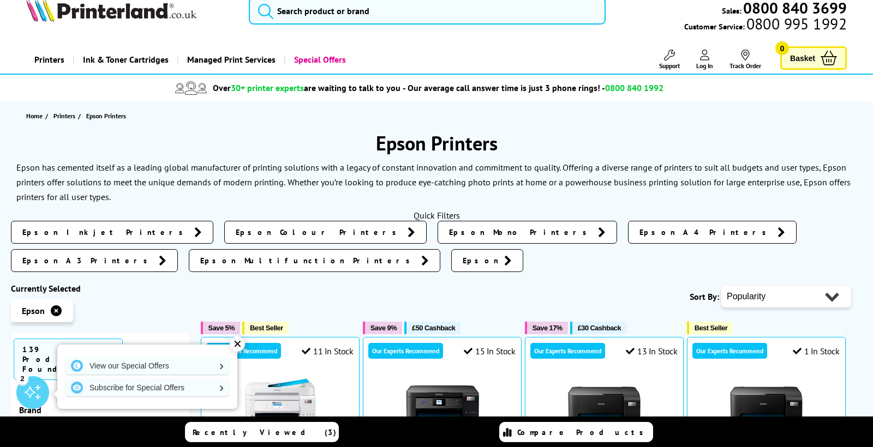
scroll to position [21, 0]
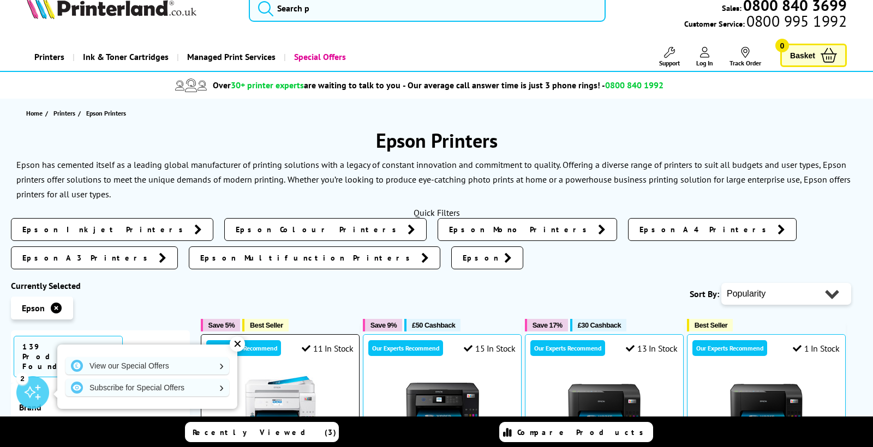
click at [237, 341] on div "✕" at bounding box center [237, 344] width 15 height 15
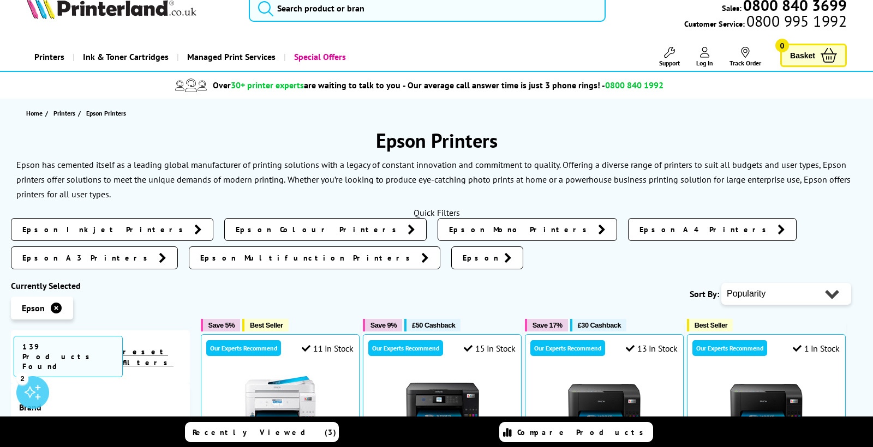
scroll to position [0, 0]
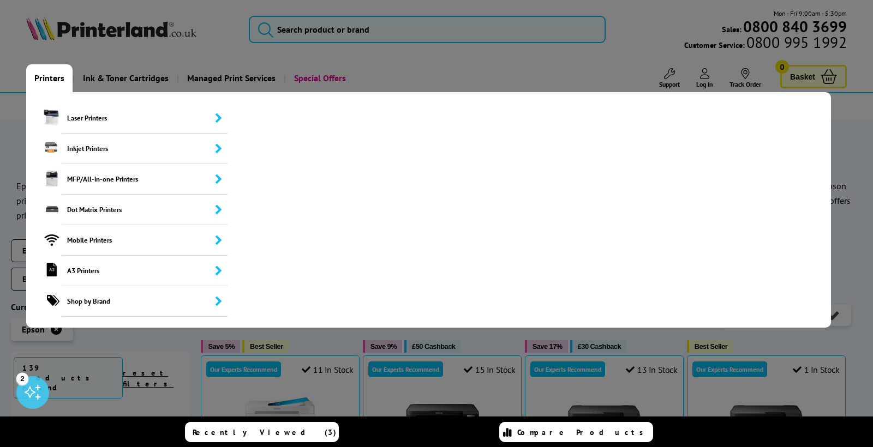
click at [49, 75] on link "Printers" at bounding box center [49, 78] width 46 height 28
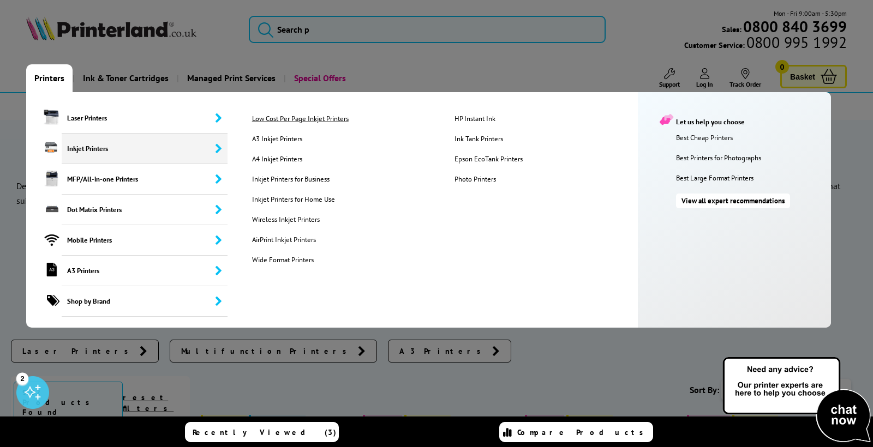
click at [289, 118] on link "Low Cost Per Page Inkjet Printers" at bounding box center [344, 118] width 201 height 9
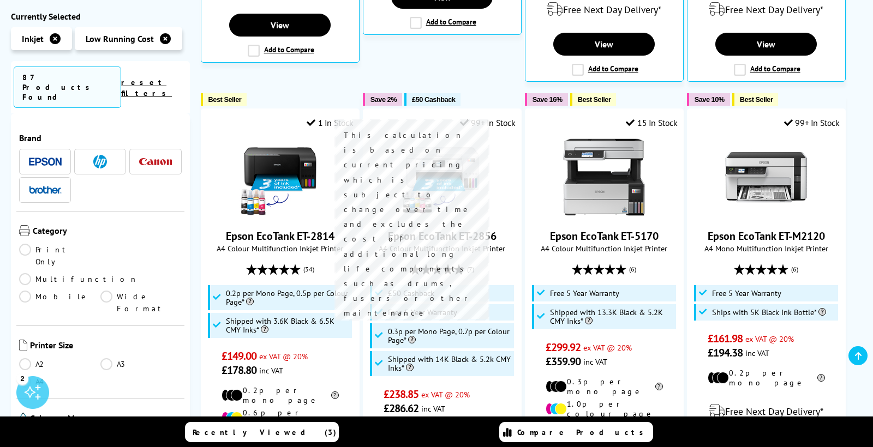
scroll to position [645, 0]
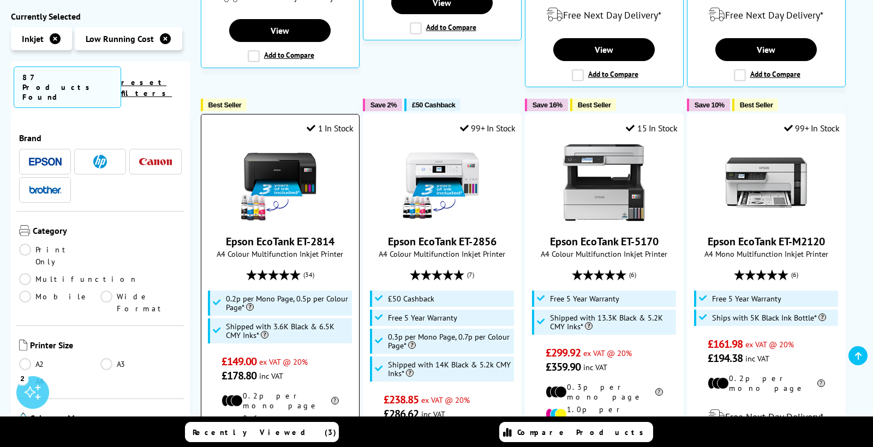
click at [283, 160] on img at bounding box center [280, 183] width 82 height 82
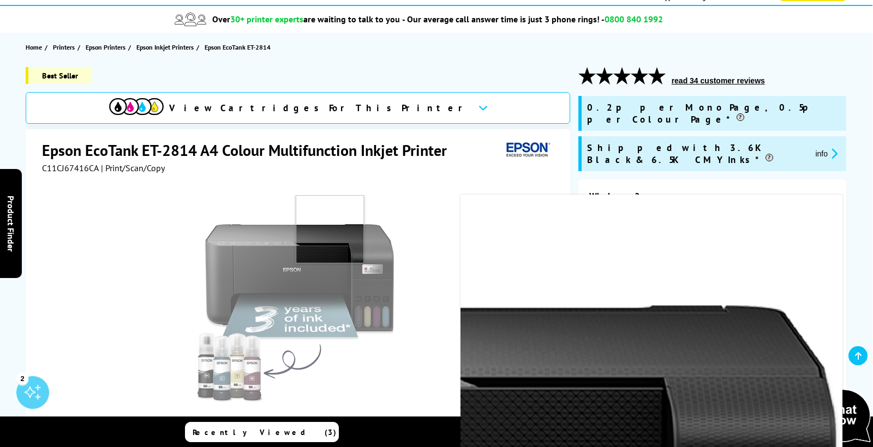
scroll to position [87, 0]
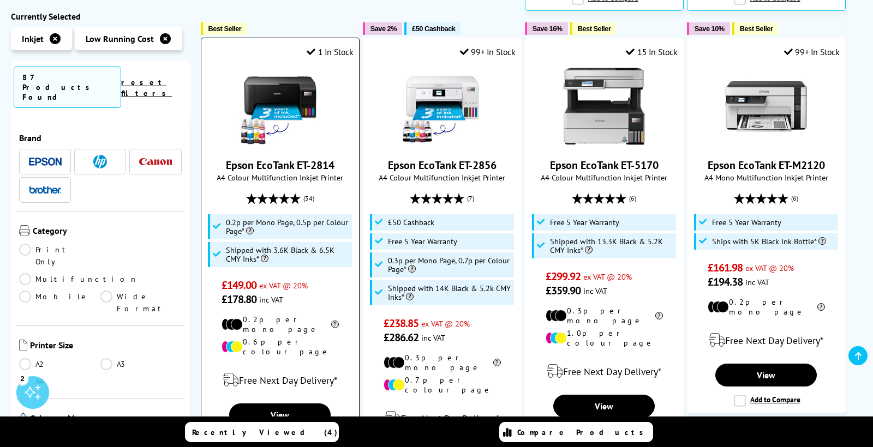
scroll to position [723, 0]
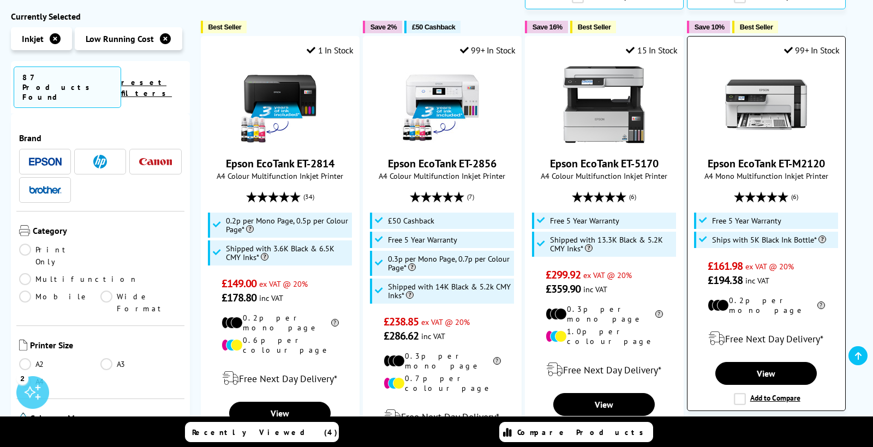
click at [772, 93] on img at bounding box center [766, 105] width 82 height 82
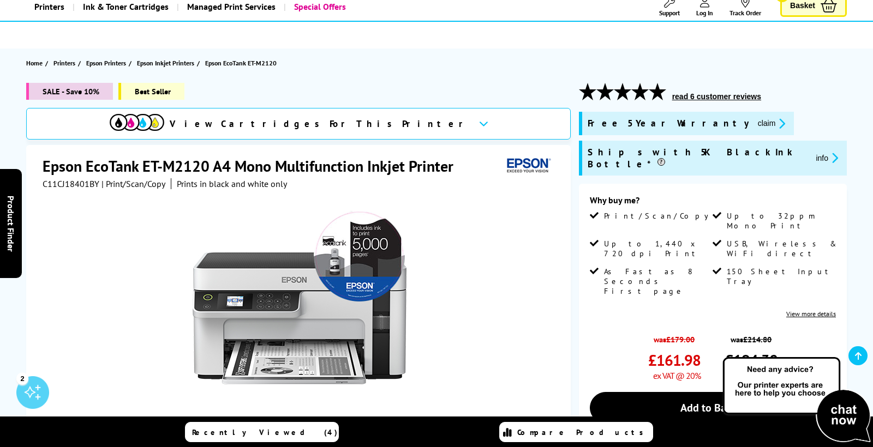
scroll to position [71, 0]
click at [828, 153] on icon "promo-description" at bounding box center [833, 158] width 10 height 11
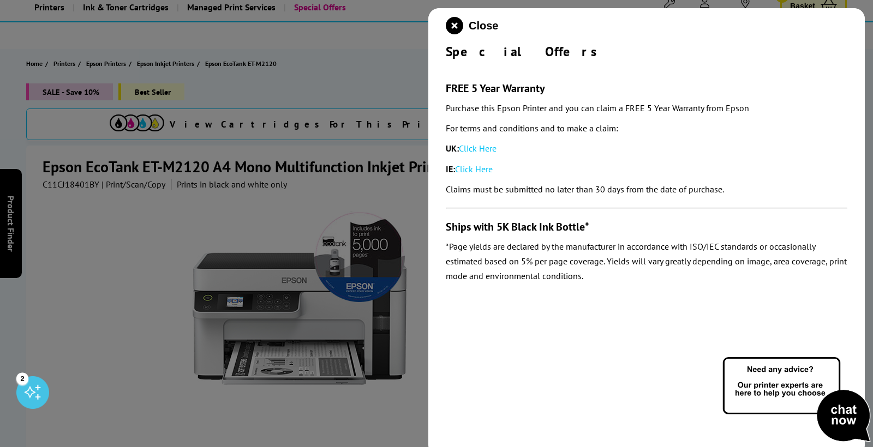
click at [413, 171] on div at bounding box center [436, 223] width 873 height 447
click at [449, 26] on icon "close modal" at bounding box center [454, 25] width 17 height 17
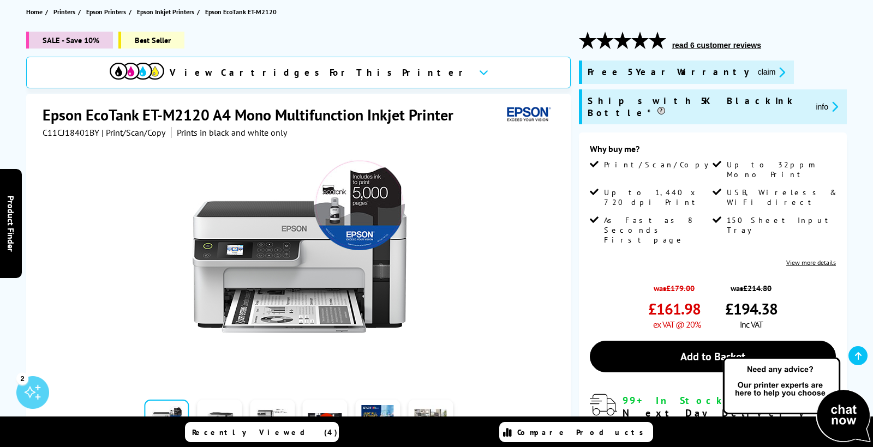
scroll to position [59, 0]
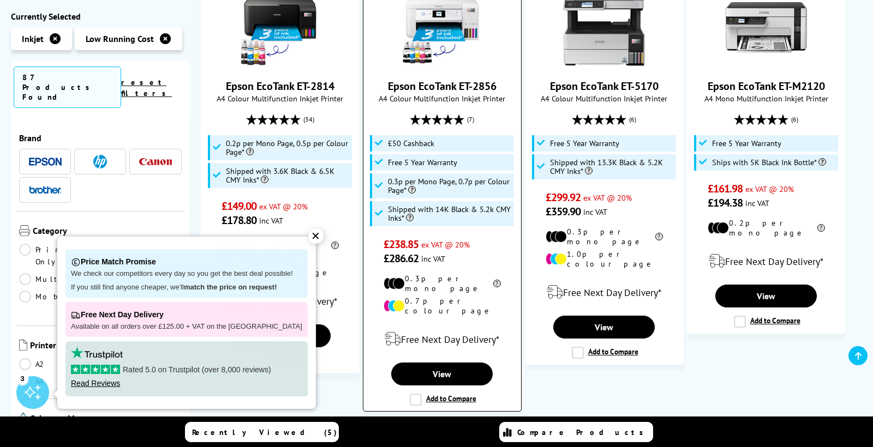
scroll to position [801, 0]
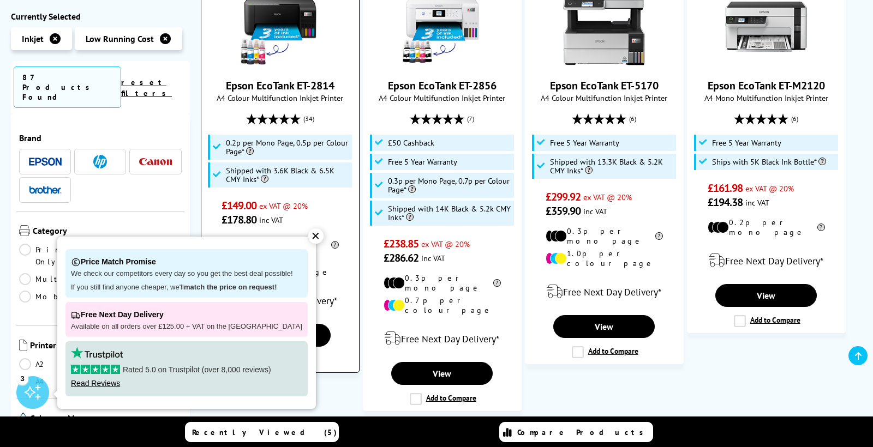
click at [308, 241] on div "✕" at bounding box center [315, 236] width 15 height 15
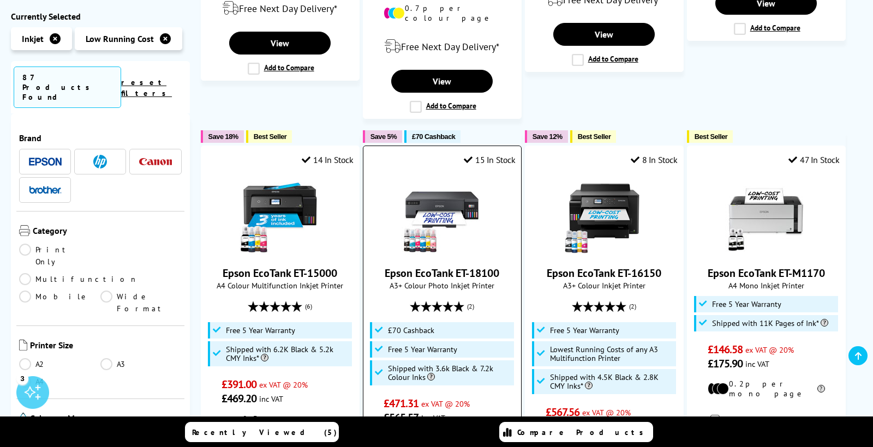
scroll to position [1096, 0]
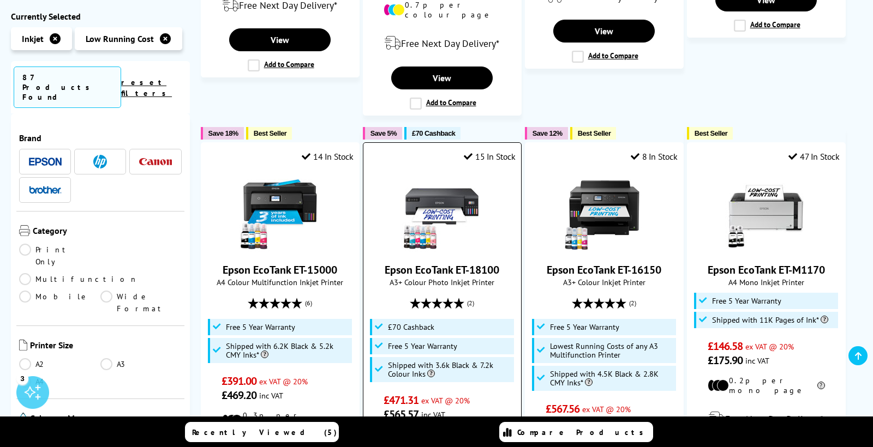
click at [441, 187] on img at bounding box center [442, 211] width 82 height 82
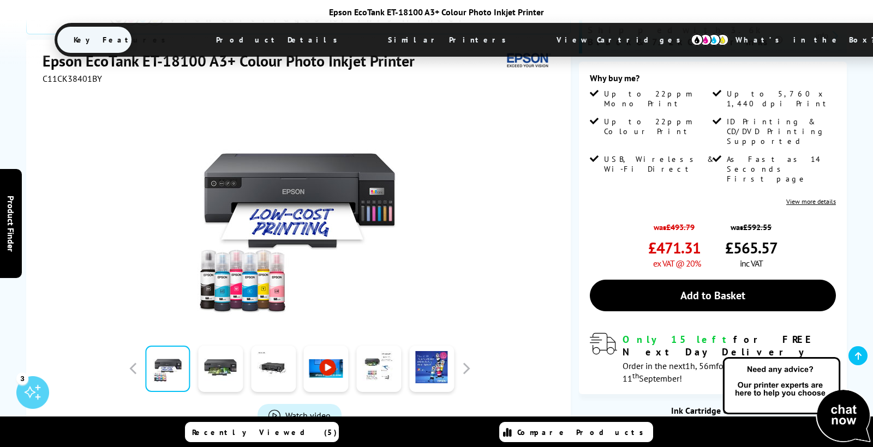
scroll to position [247, 0]
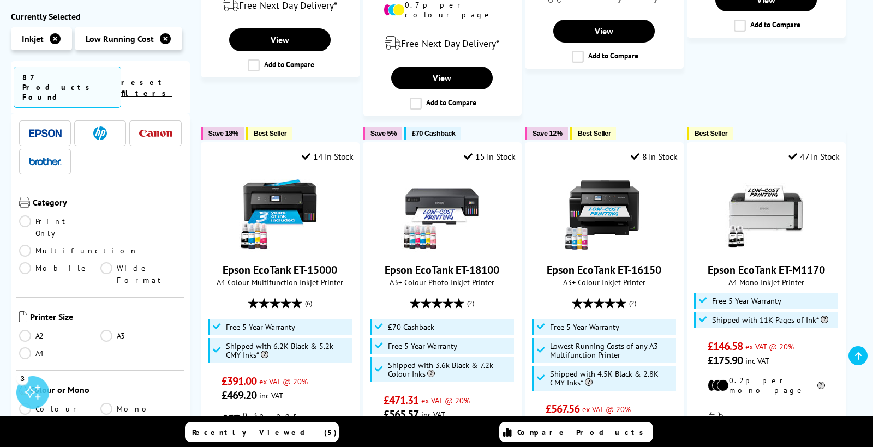
scroll to position [31, 0]
click at [108, 243] on link "Multifunction" at bounding box center [78, 249] width 119 height 12
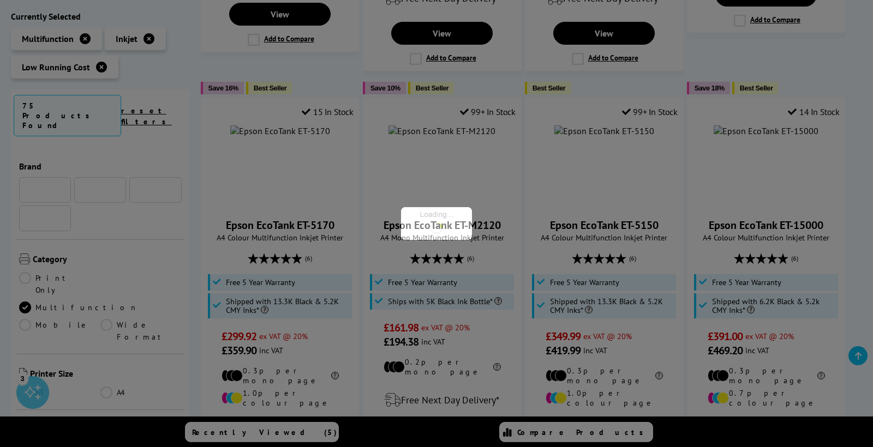
scroll to position [31, 0]
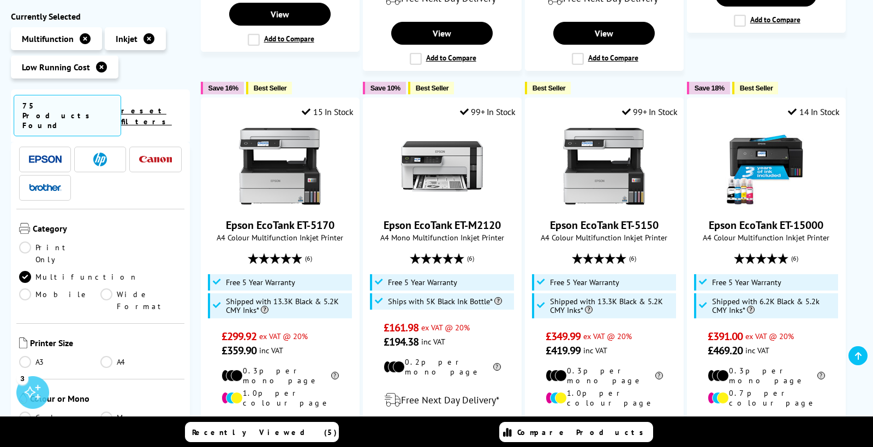
click at [104, 356] on link "A4" at bounding box center [140, 362] width 81 height 12
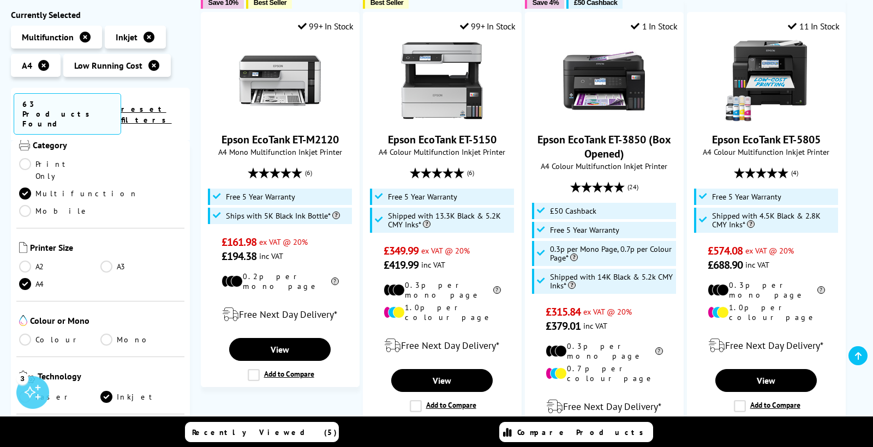
scroll to position [113, 0]
click at [25, 333] on link "Colour" at bounding box center [59, 339] width 81 height 12
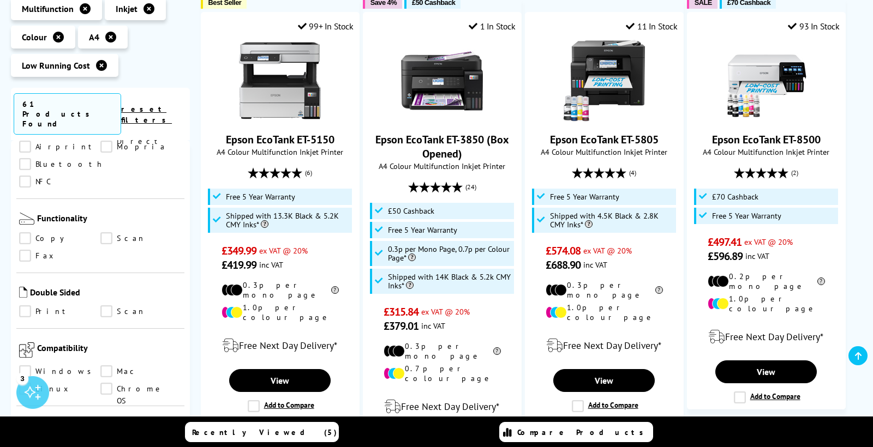
scroll to position [518, 0]
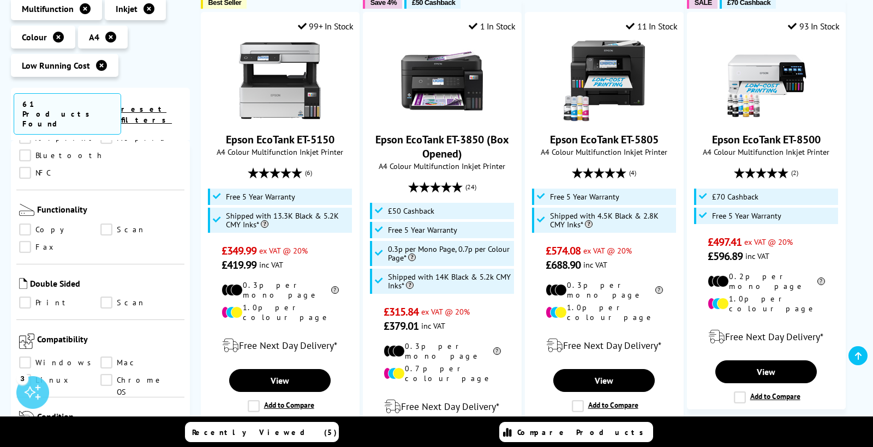
click at [104, 357] on link "Mac" at bounding box center [140, 363] width 81 height 12
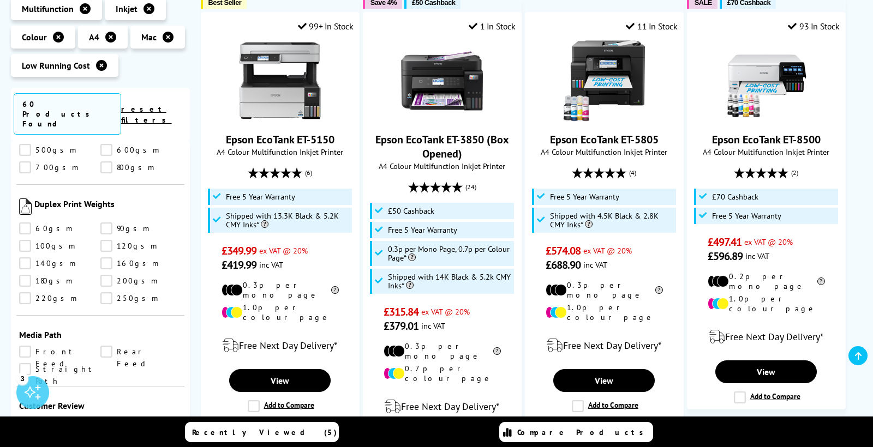
scroll to position [1455, 0]
click at [29, 345] on link "Front Feed" at bounding box center [59, 351] width 81 height 12
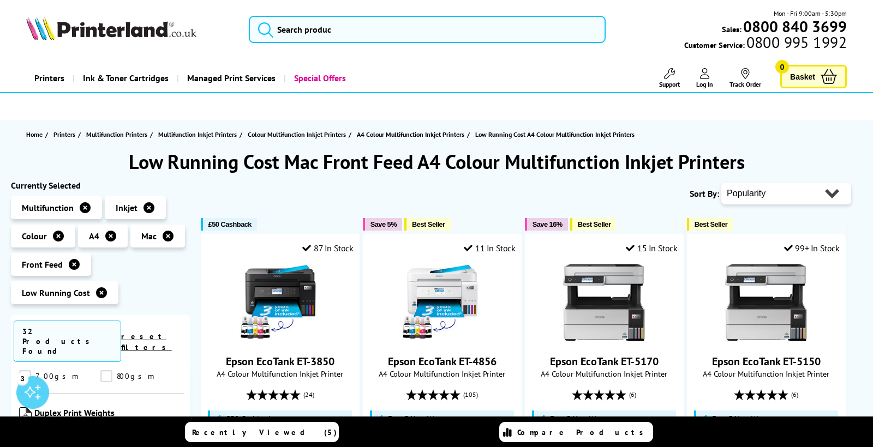
select select "Price Ascending"
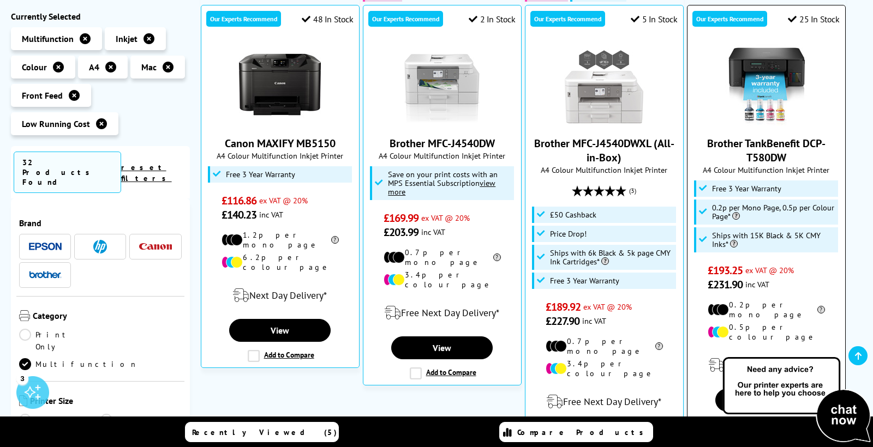
scroll to position [229, 0]
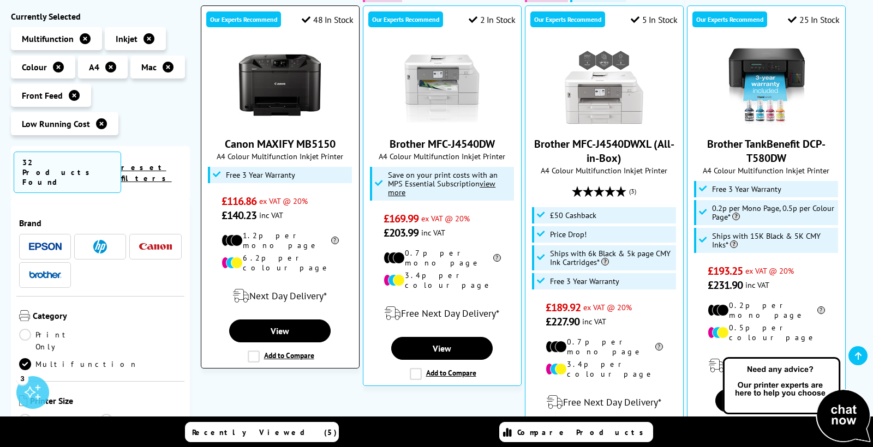
click at [297, 90] on img at bounding box center [280, 85] width 82 height 82
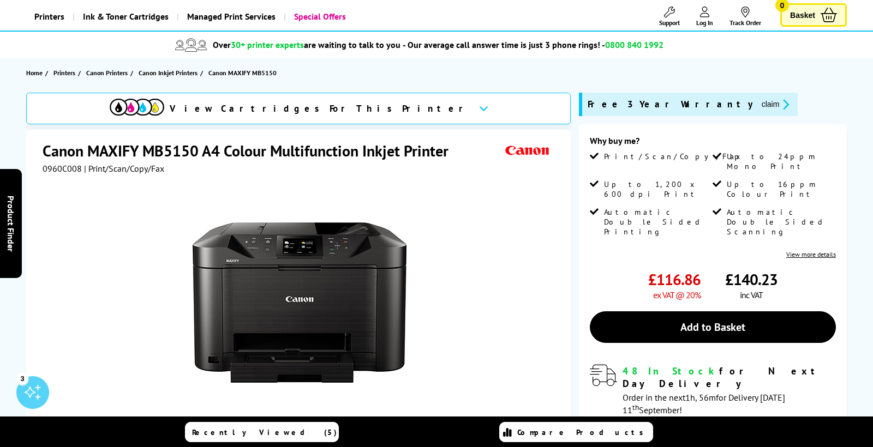
scroll to position [65, 0]
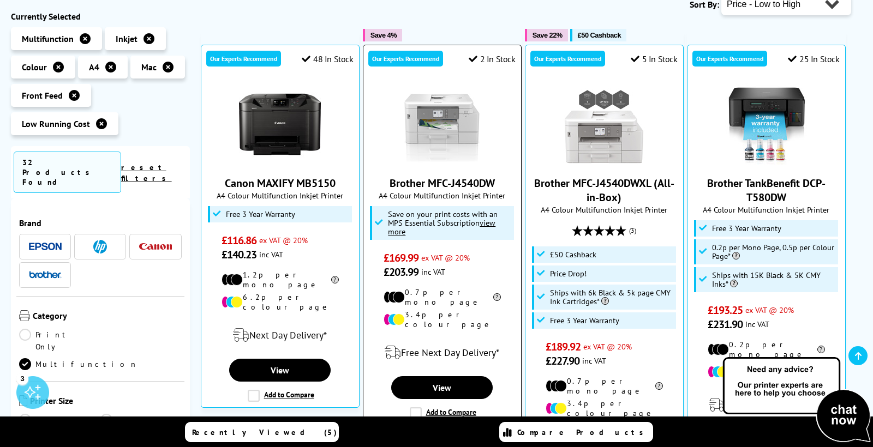
scroll to position [188, 0]
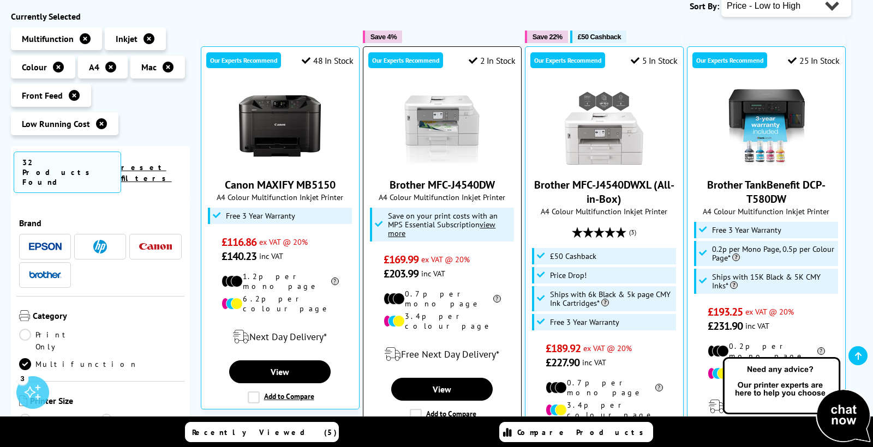
click at [434, 116] on img at bounding box center [442, 126] width 82 height 82
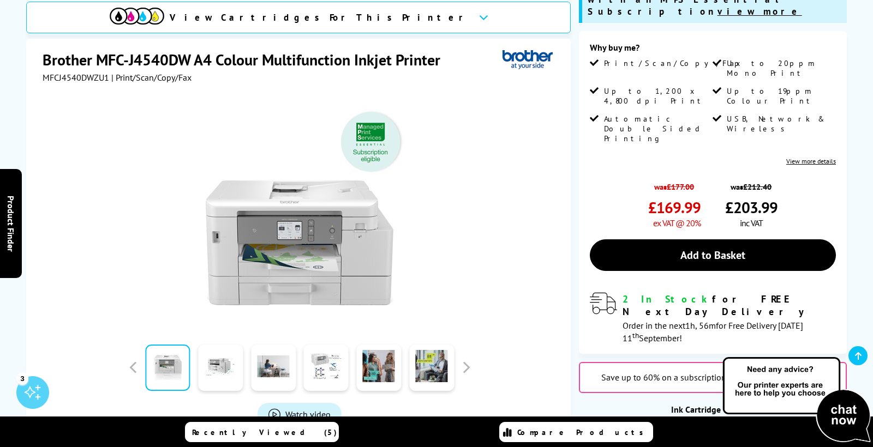
scroll to position [179, 0]
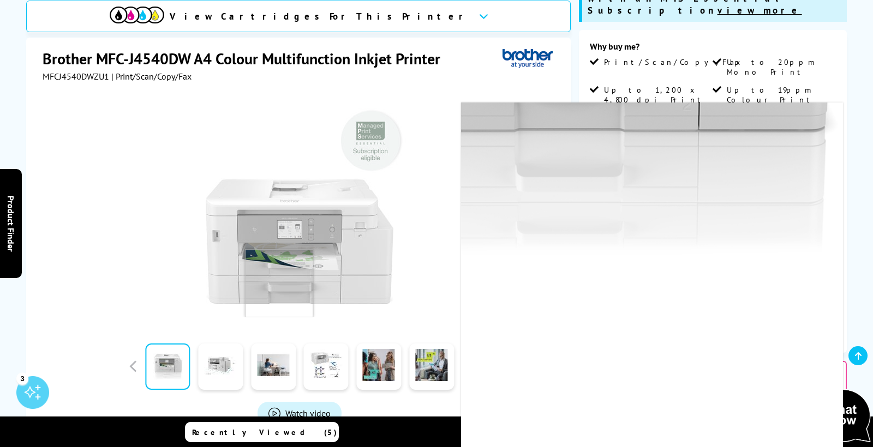
click at [279, 289] on img at bounding box center [300, 211] width 214 height 214
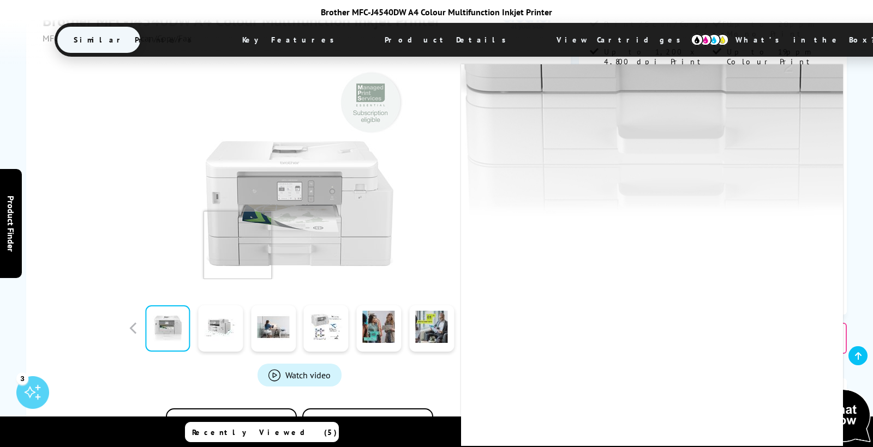
scroll to position [219, 0]
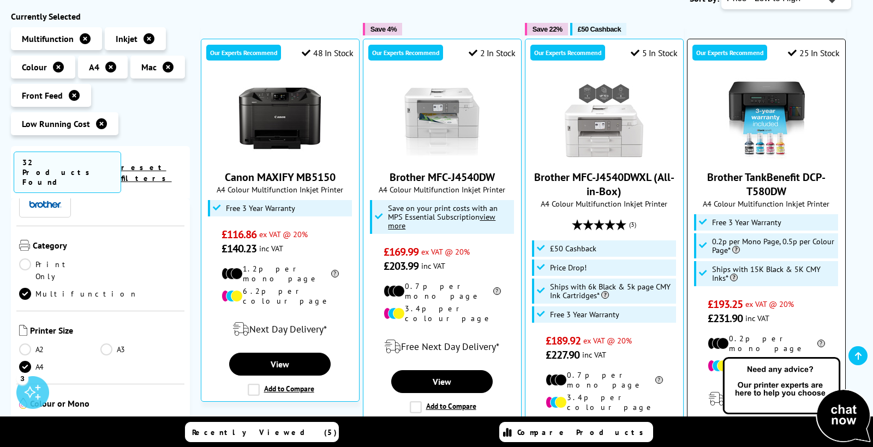
scroll to position [189, 0]
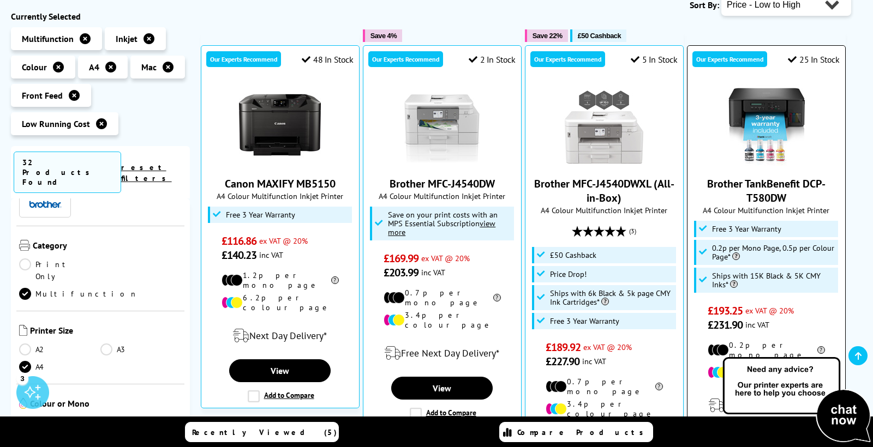
click at [771, 104] on img at bounding box center [766, 125] width 82 height 82
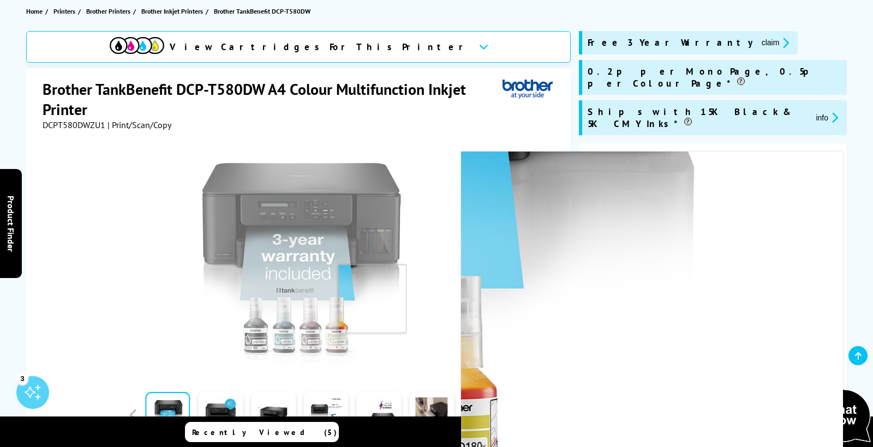
scroll to position [125, 0]
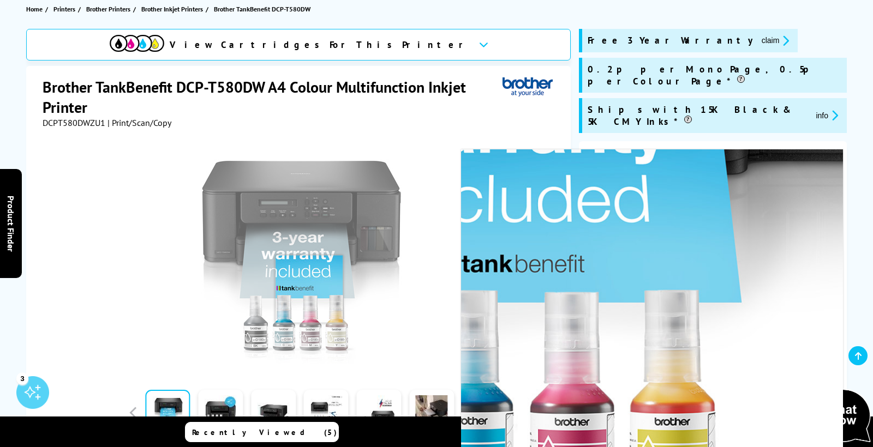
click at [310, 289] on img at bounding box center [300, 257] width 214 height 214
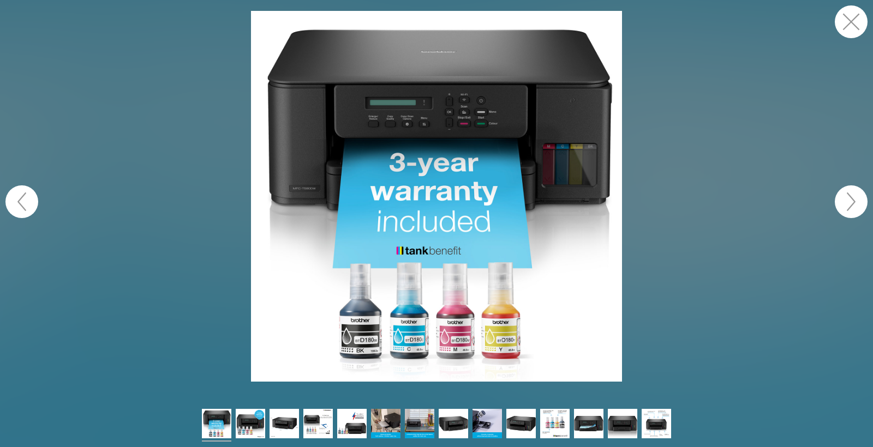
click at [246, 288] on figure at bounding box center [436, 196] width 873 height 371
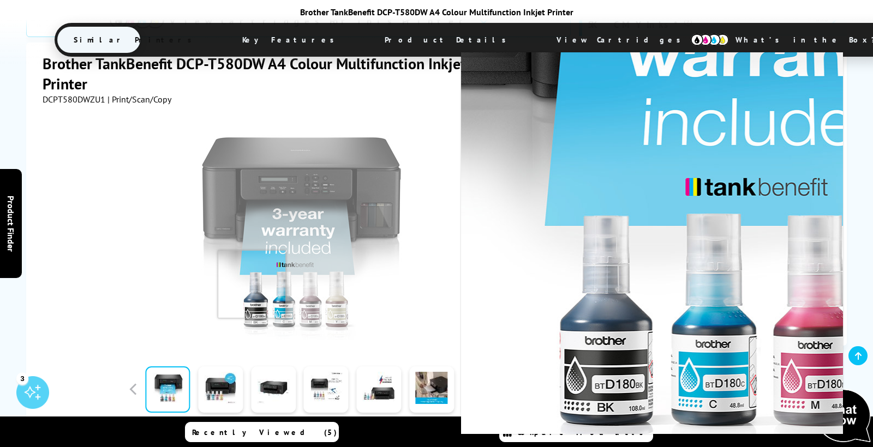
scroll to position [224, 0]
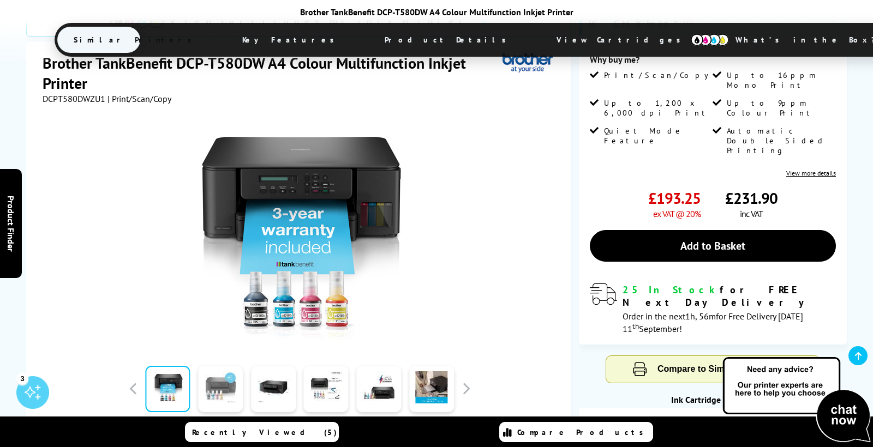
click at [223, 366] on link at bounding box center [220, 389] width 45 height 46
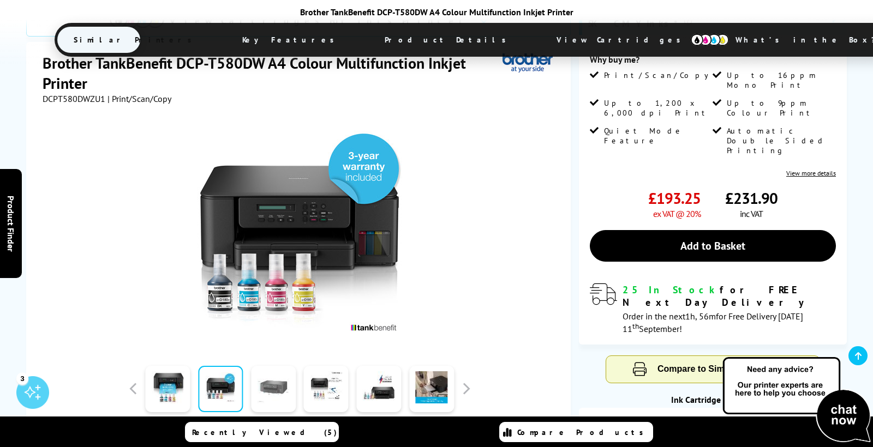
click at [256, 366] on link at bounding box center [273, 389] width 45 height 46
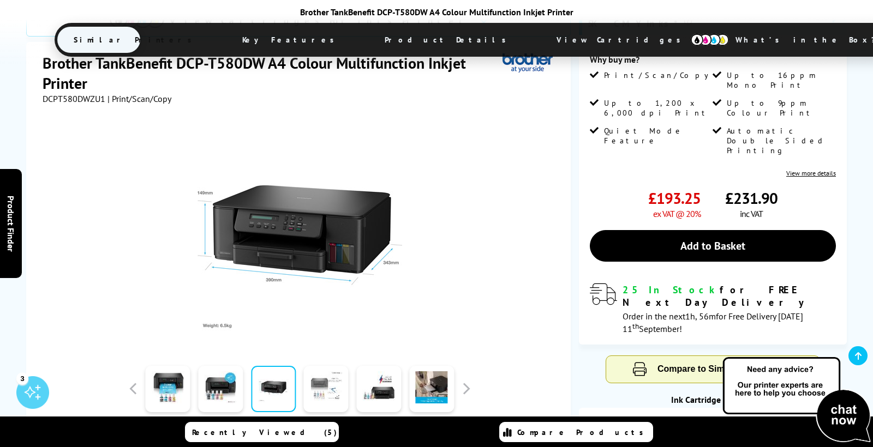
click at [329, 366] on link at bounding box center [326, 389] width 45 height 46
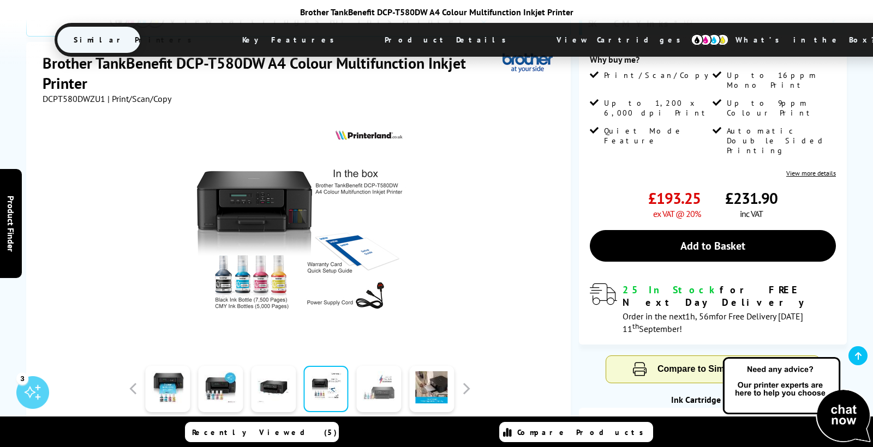
click at [376, 366] on link at bounding box center [378, 389] width 45 height 46
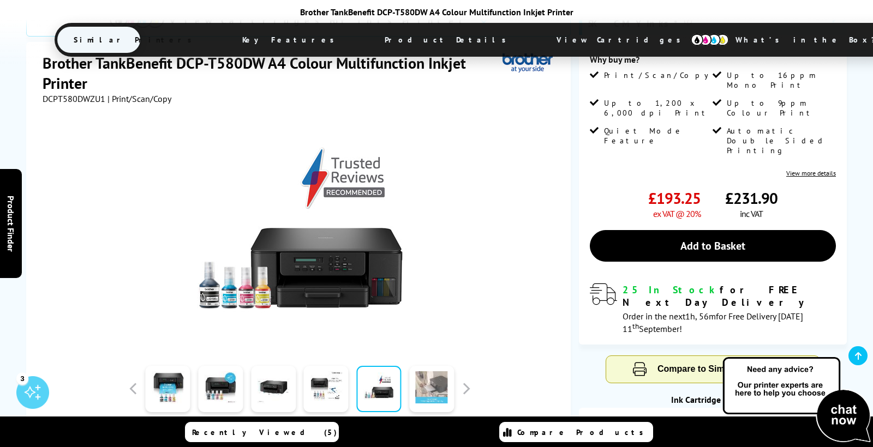
click at [425, 366] on link at bounding box center [431, 389] width 45 height 46
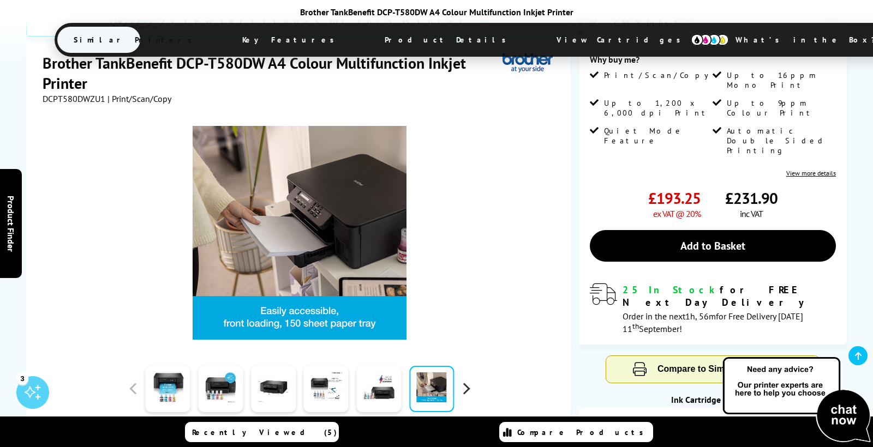
click at [466, 381] on button "button" at bounding box center [466, 389] width 16 height 16
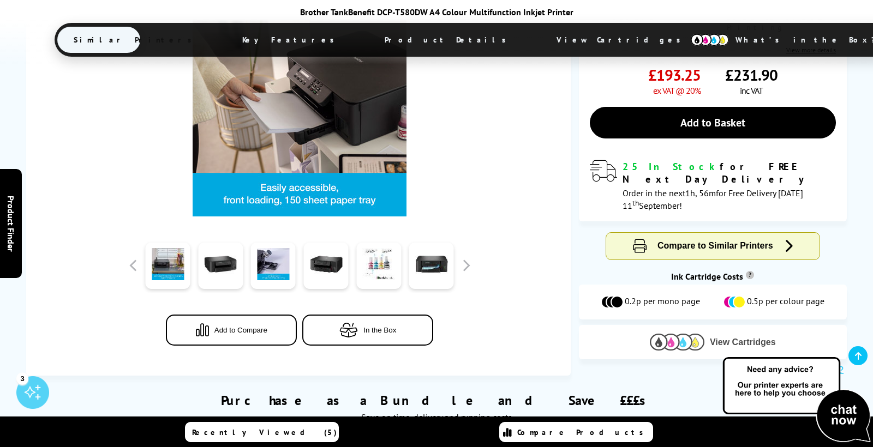
click at [711, 338] on span "View Cartridges" at bounding box center [743, 343] width 66 height 10
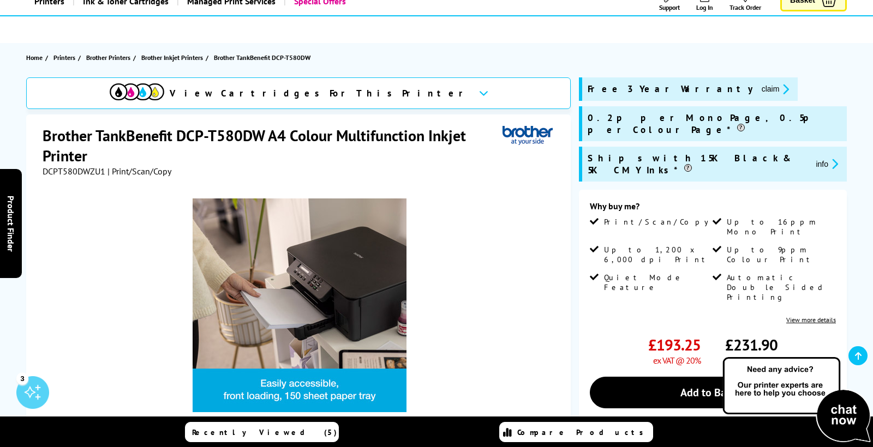
scroll to position [82, 0]
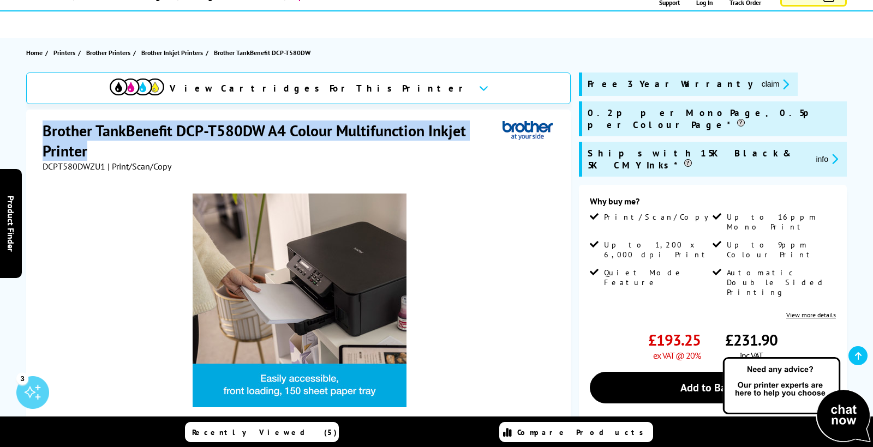
drag, startPoint x: 42, startPoint y: 130, endPoint x: 93, endPoint y: 147, distance: 54.2
click at [94, 147] on div "Brother TankBenefit DCP-T580DW A4 Colour Multifunction Inkjet Printer DCPT580DW…" at bounding box center [298, 338] width 544 height 457
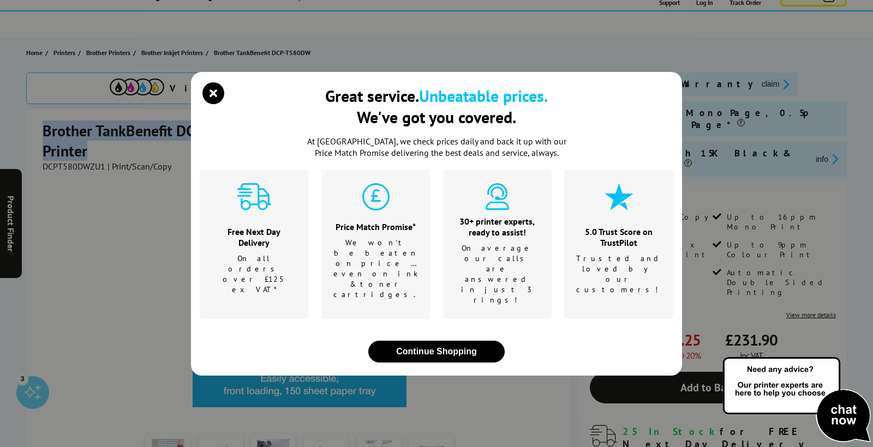
copy h1 "Brother TankBenefit DCP-T580DW A4 Colour Multifunction Inkjet Printer"
click at [688, 65] on div "Great service. Unbeatable prices. We've got you covered. At [GEOGRAPHIC_DATA], …" at bounding box center [436, 223] width 873 height 447
click at [220, 104] on icon "close modal" at bounding box center [213, 93] width 22 height 22
